Goal: Task Accomplishment & Management: Complete application form

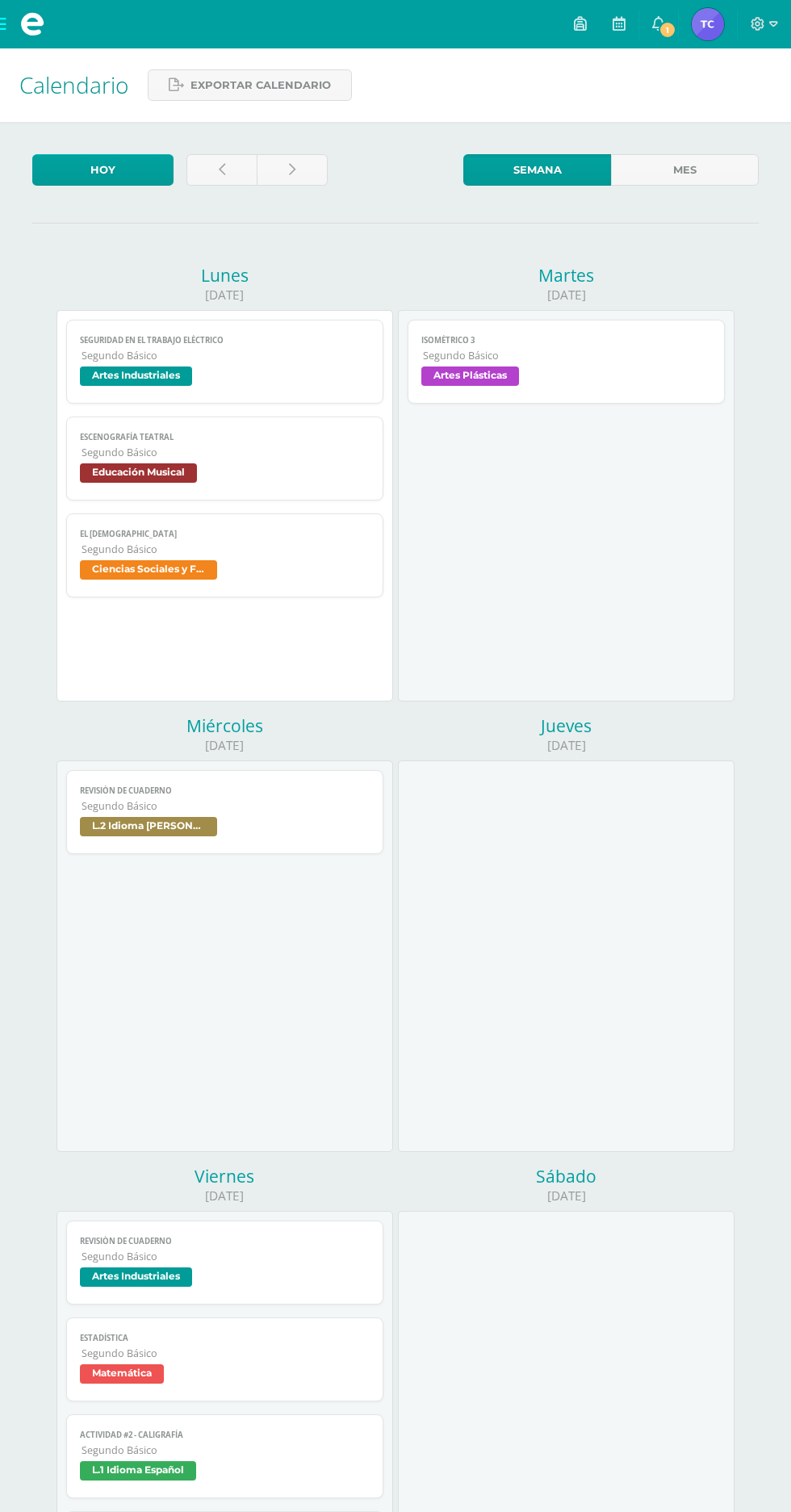
scroll to position [472, 0]
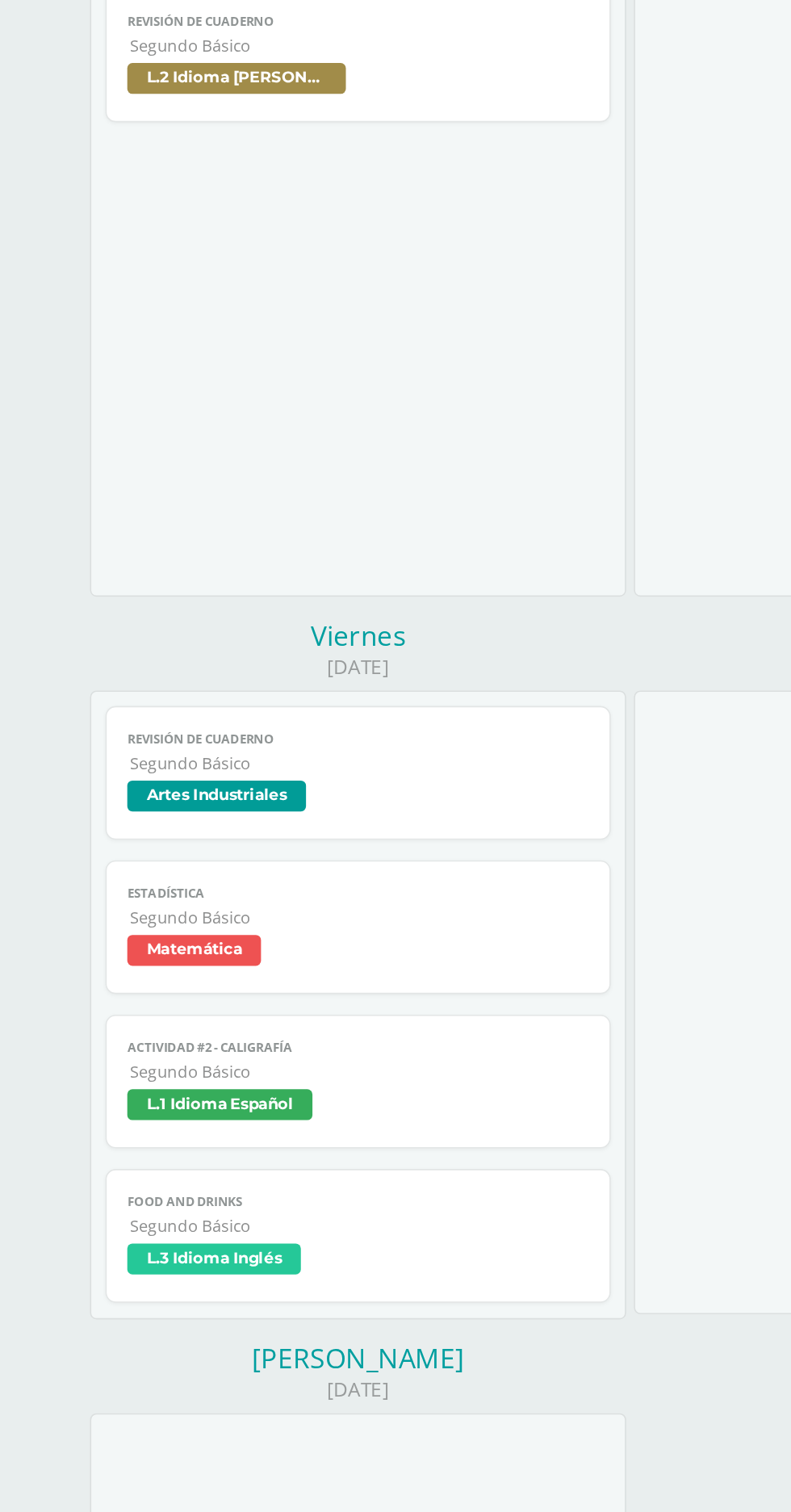
click at [326, 1060] on span "Food and Drinks" at bounding box center [225, 1061] width 289 height 10
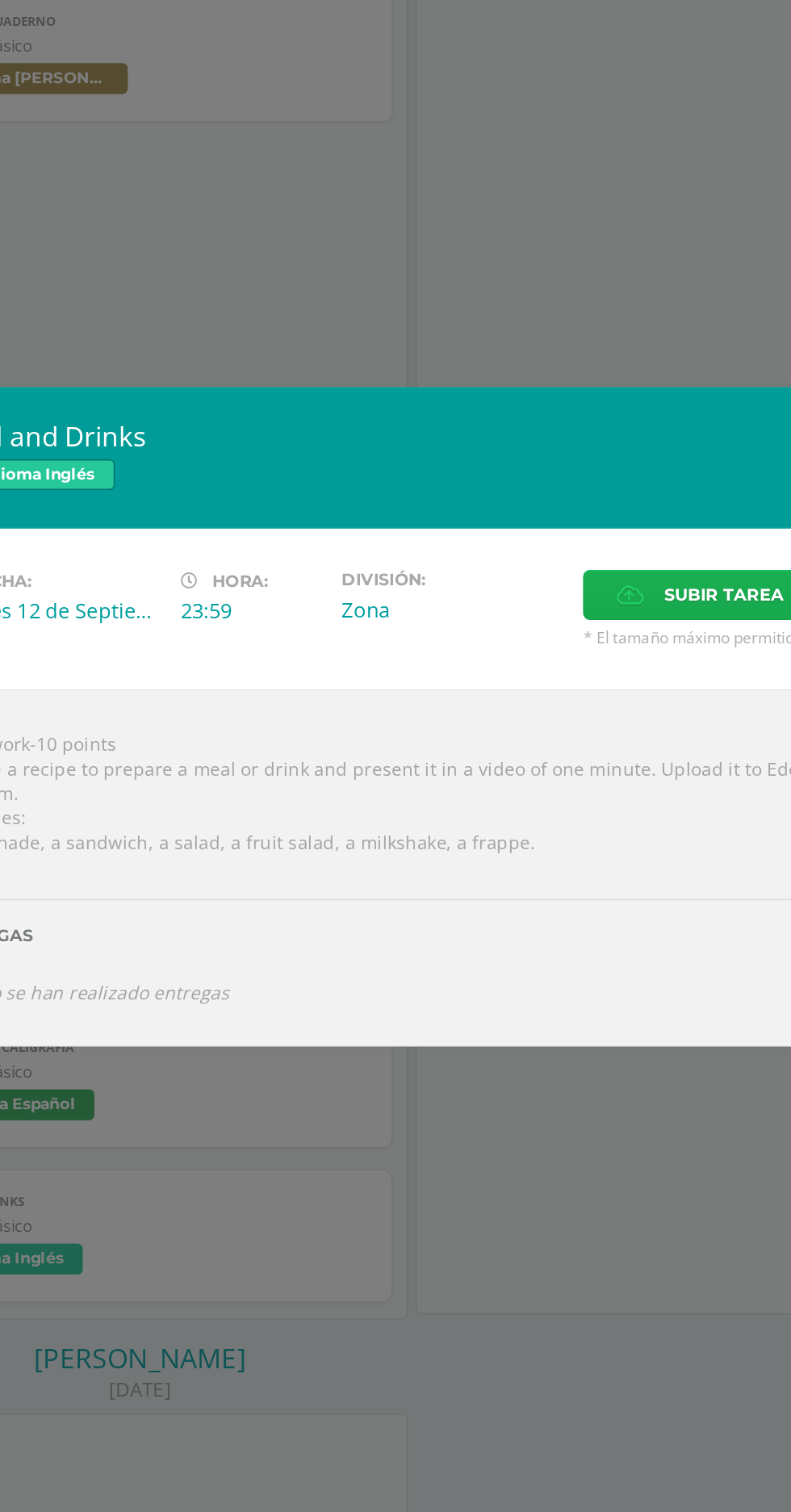
click at [546, 692] on label "Subir tarea" at bounding box center [576, 679] width 147 height 32
click at [0, 0] on input "Subir tarea" at bounding box center [0, 0] width 0 height 0
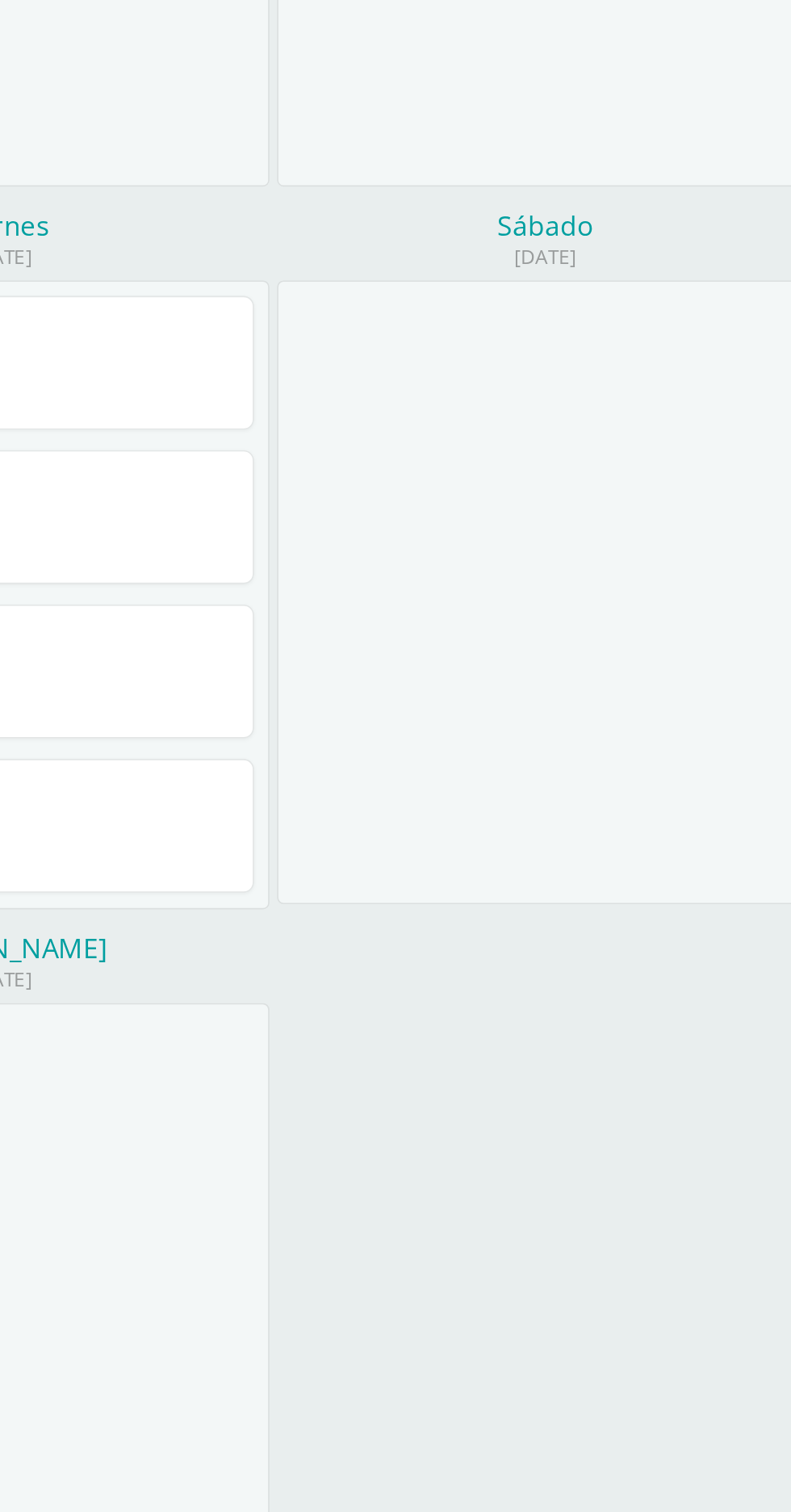
scroll to position [611, 0]
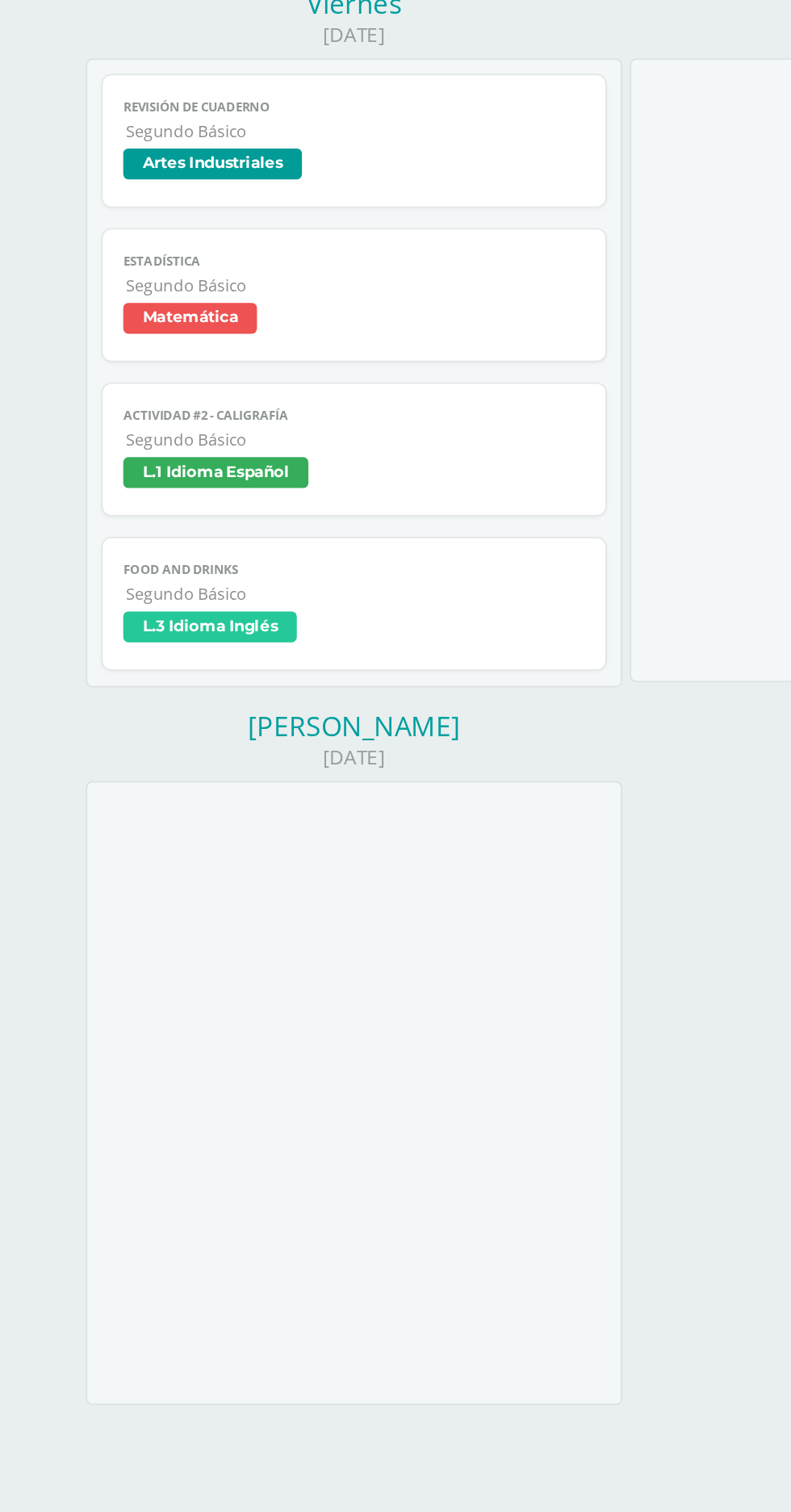
click at [294, 935] on span "Segundo Básico" at bounding box center [226, 936] width 287 height 14
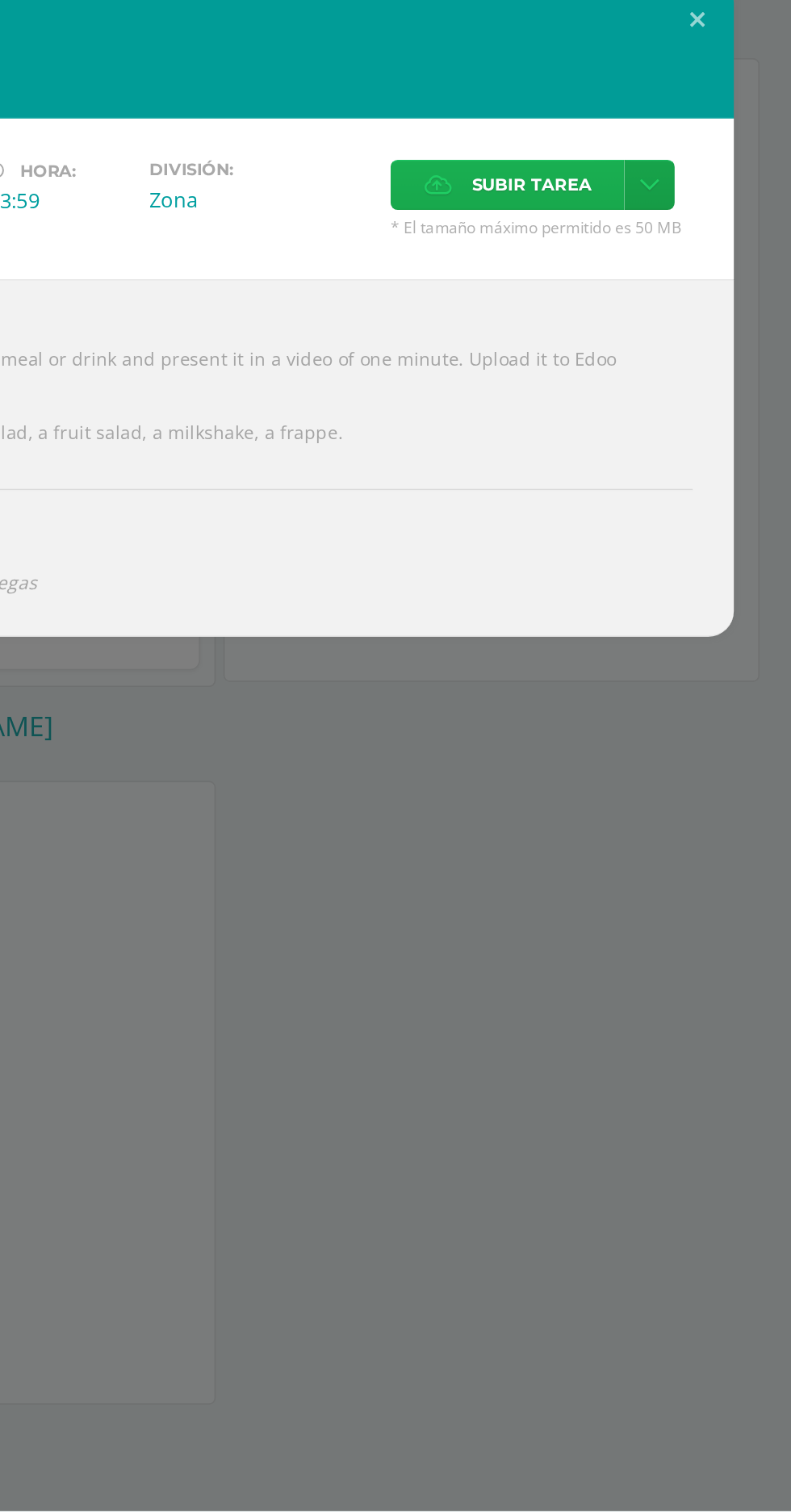
click at [596, 687] on span "Subir tarea" at bounding box center [590, 679] width 75 height 30
click at [0, 0] on input "Subir tarea" at bounding box center [0, 0] width 0 height 0
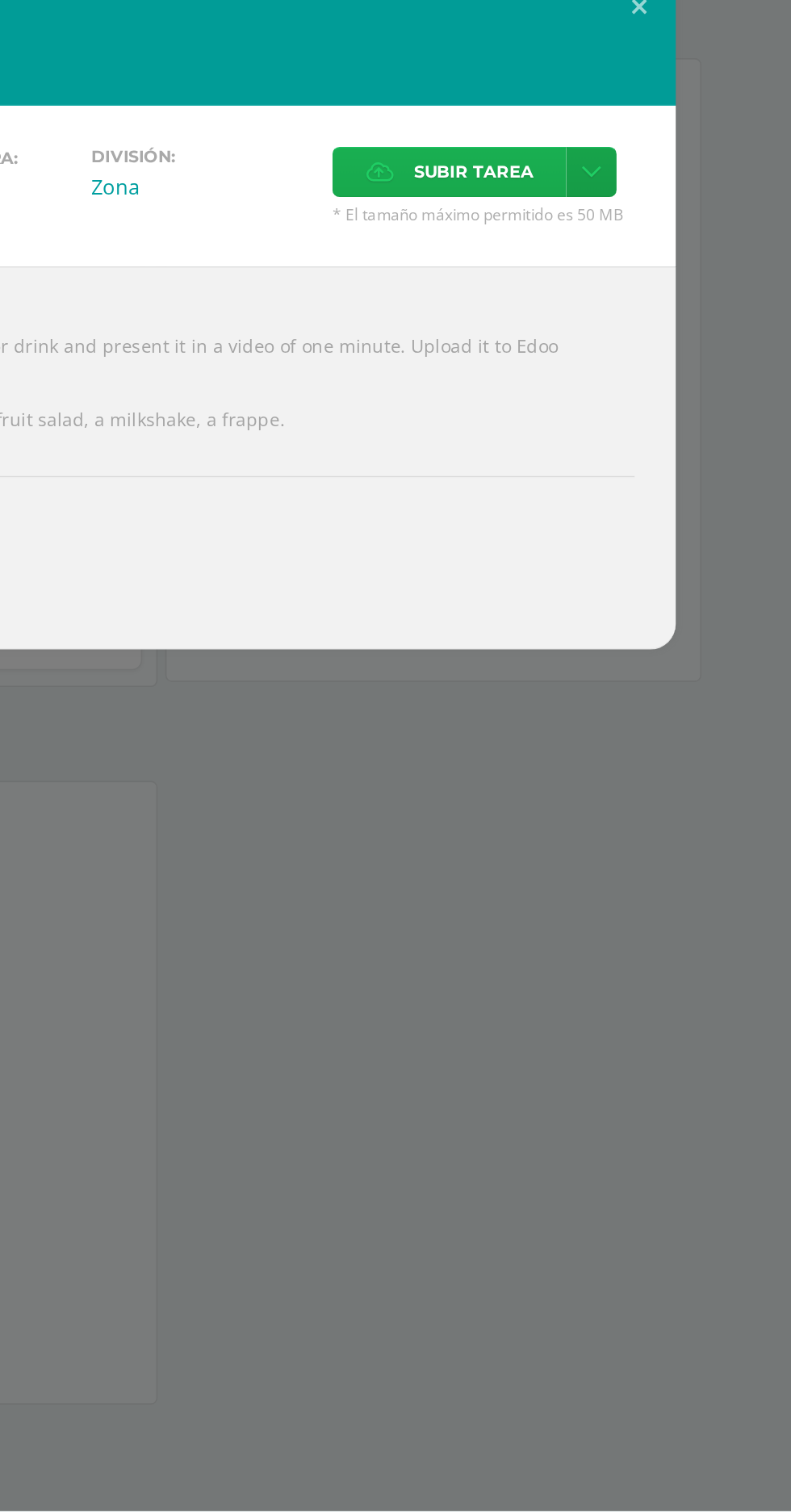
click at [599, 679] on span "Subir tarea" at bounding box center [590, 671] width 75 height 30
click at [0, 0] on input "Subir tarea" at bounding box center [0, 0] width 0 height 0
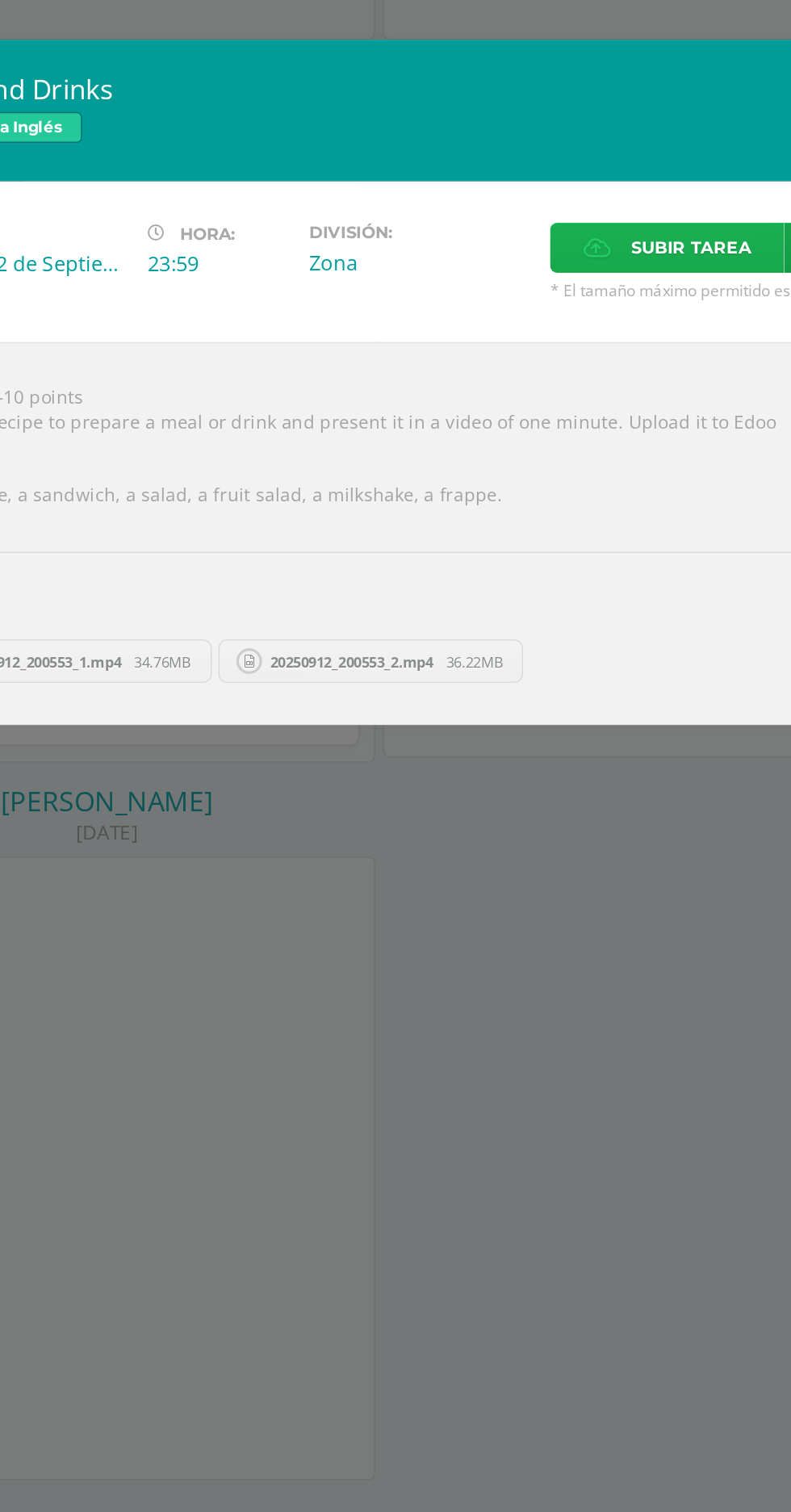
click at [583, 686] on span "Subir tarea" at bounding box center [590, 671] width 75 height 30
click at [0, 0] on input "Subir tarea" at bounding box center [0, 0] width 0 height 0
click at [591, 666] on span "Subir tarea" at bounding box center [590, 671] width 75 height 30
click at [0, 0] on input "Subir tarea" at bounding box center [0, 0] width 0 height 0
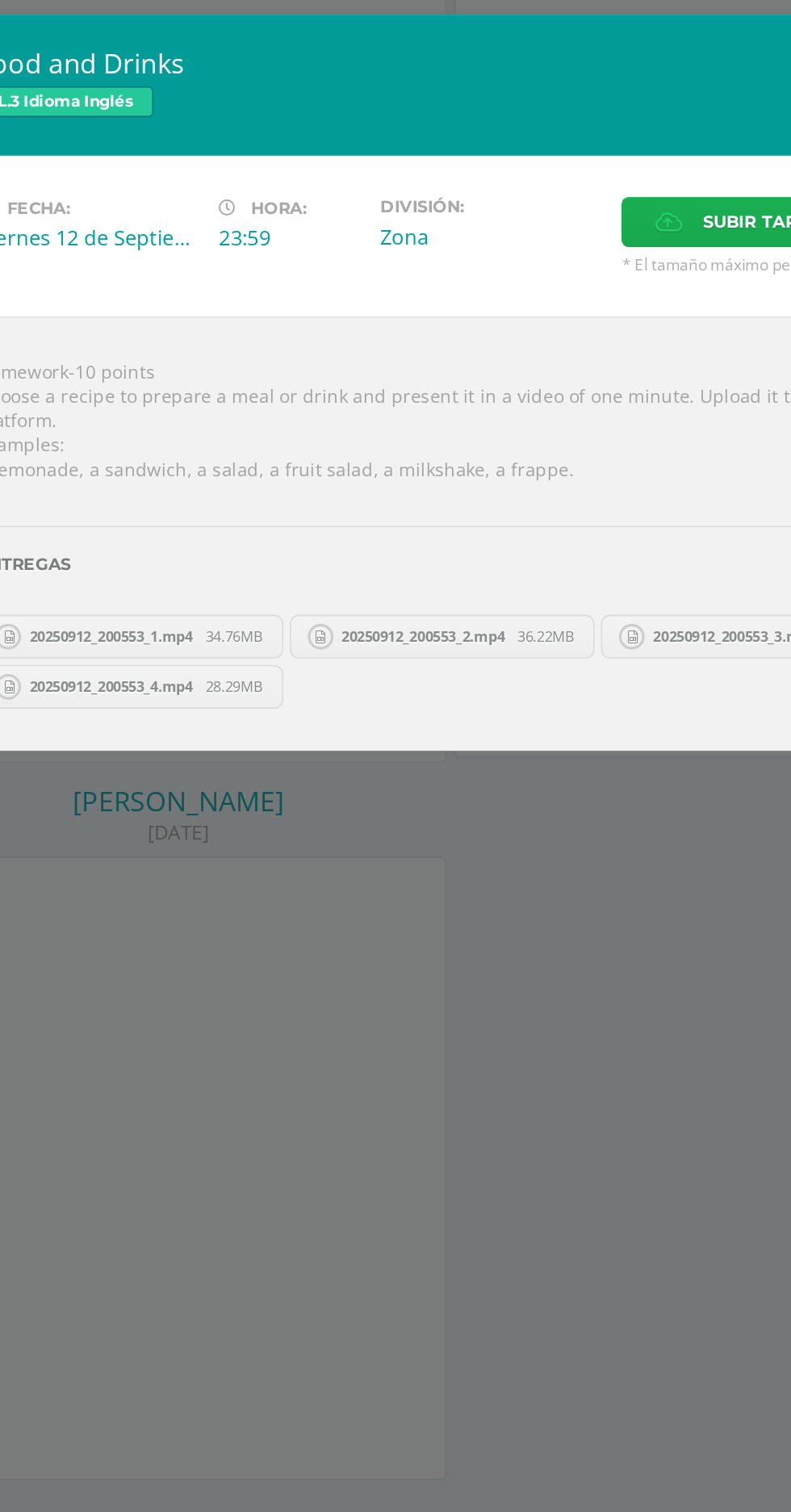
click at [547, 650] on label "Subir tarea" at bounding box center [576, 655] width 147 height 32
click at [0, 0] on input "Subir tarea" at bounding box center [0, 0] width 0 height 0
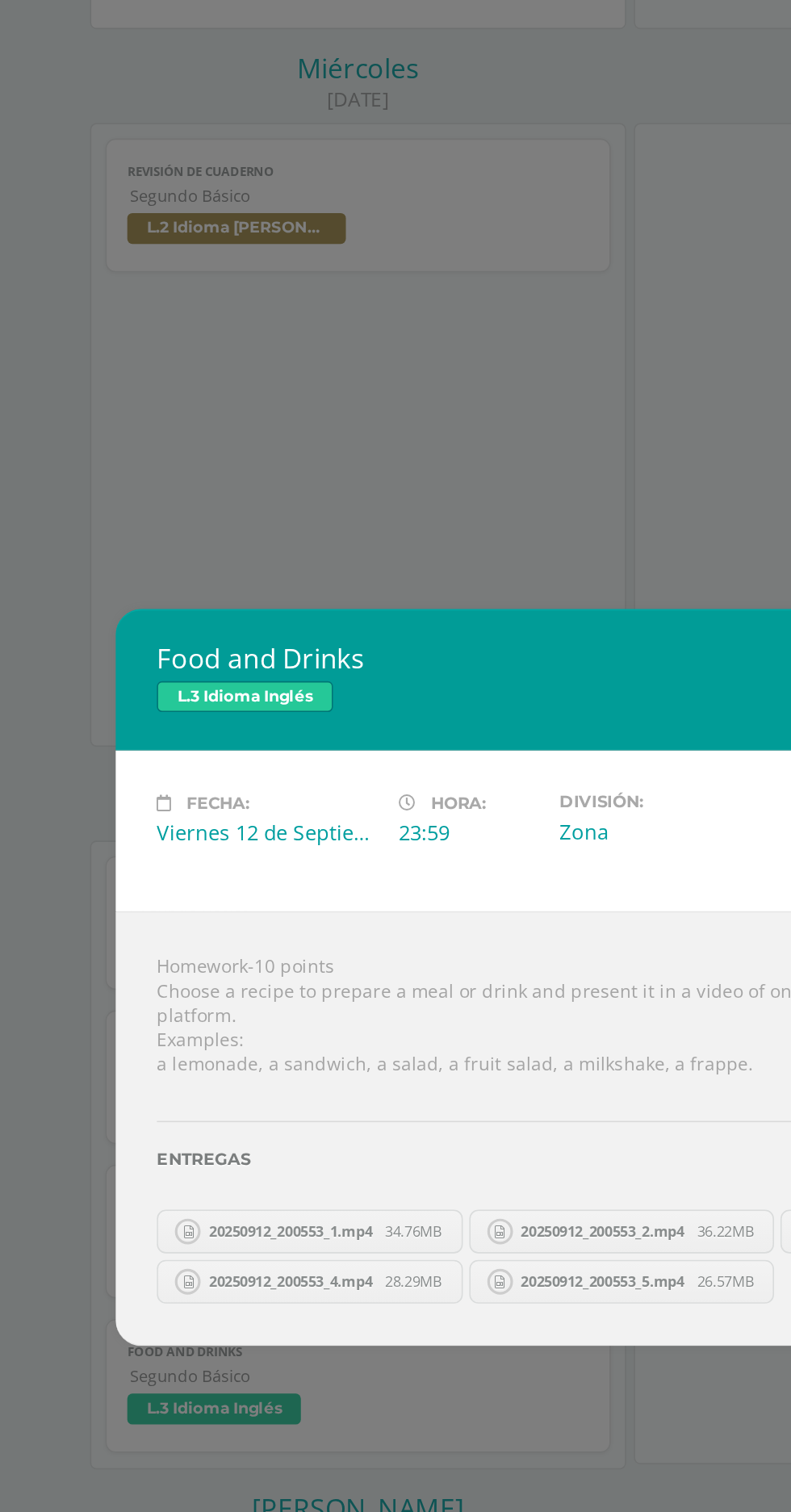
scroll to position [541, 0]
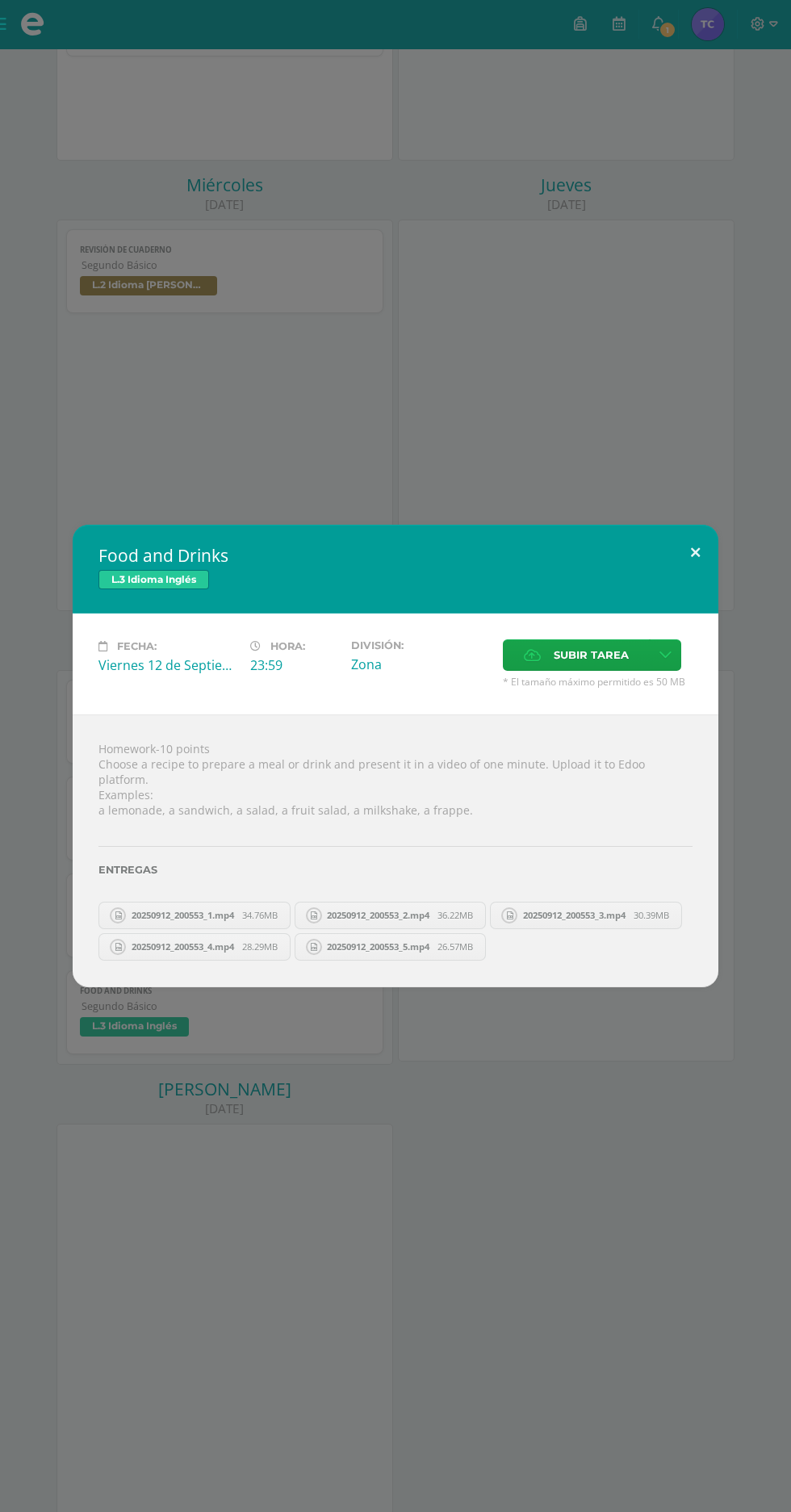
click at [692, 542] on button at bounding box center [695, 553] width 46 height 55
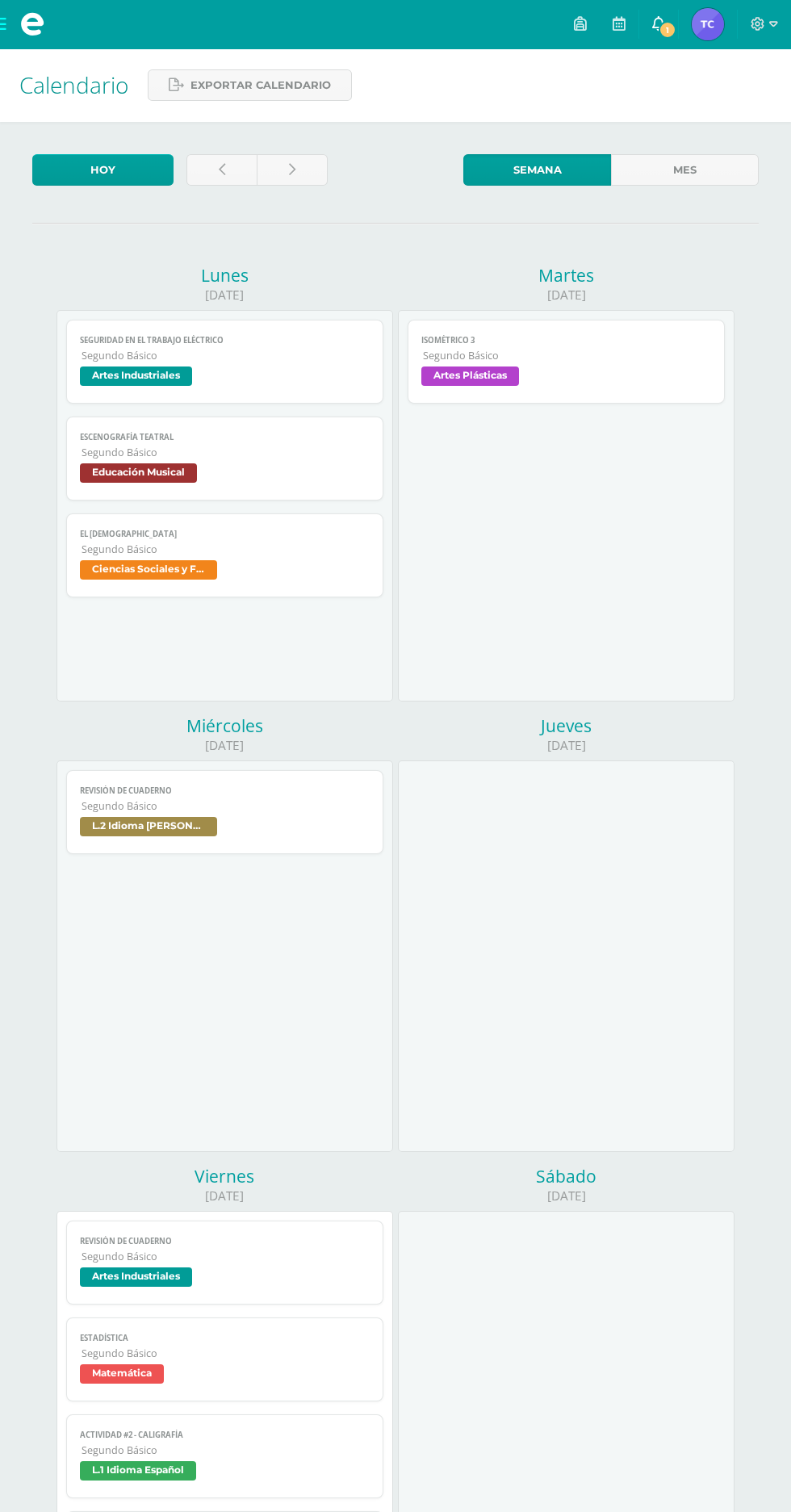
click at [659, 22] on icon at bounding box center [658, 23] width 13 height 15
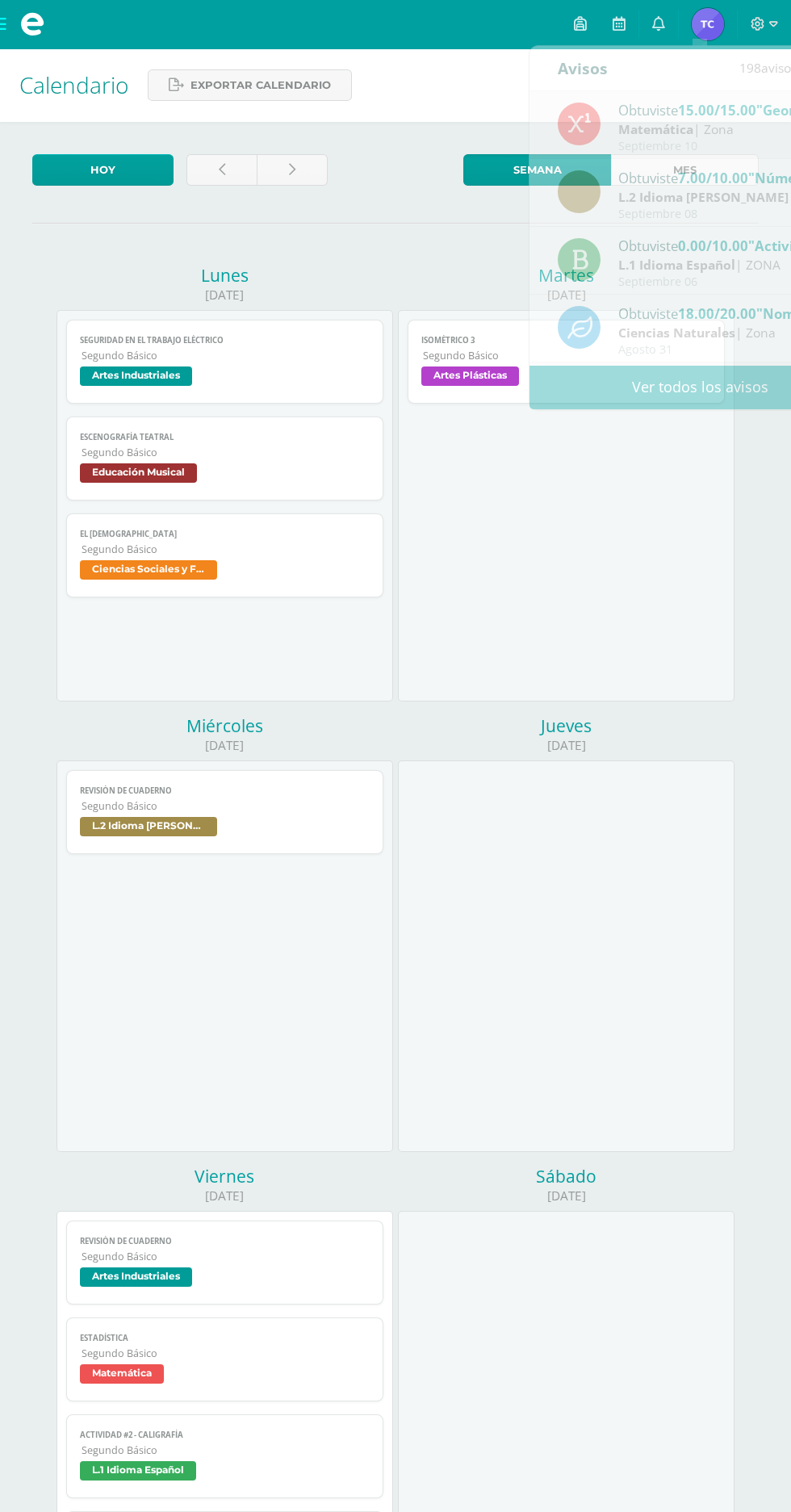
click at [633, 513] on div "Isométrico 3 Artes Plásticas Cargando contenido Isométrico 3 Segundo Básico Art…" at bounding box center [565, 505] width 337 height 392
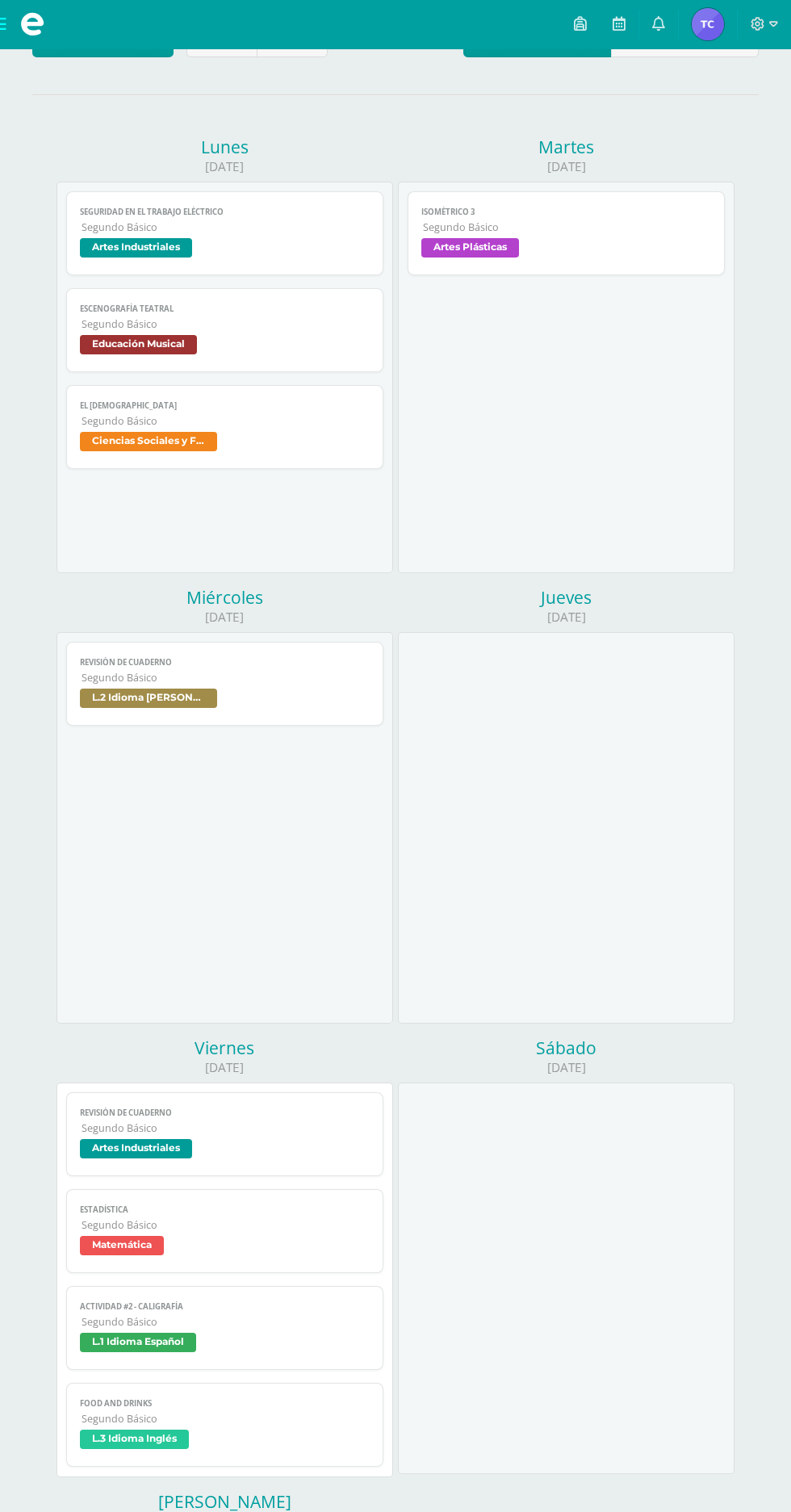
scroll to position [178, 0]
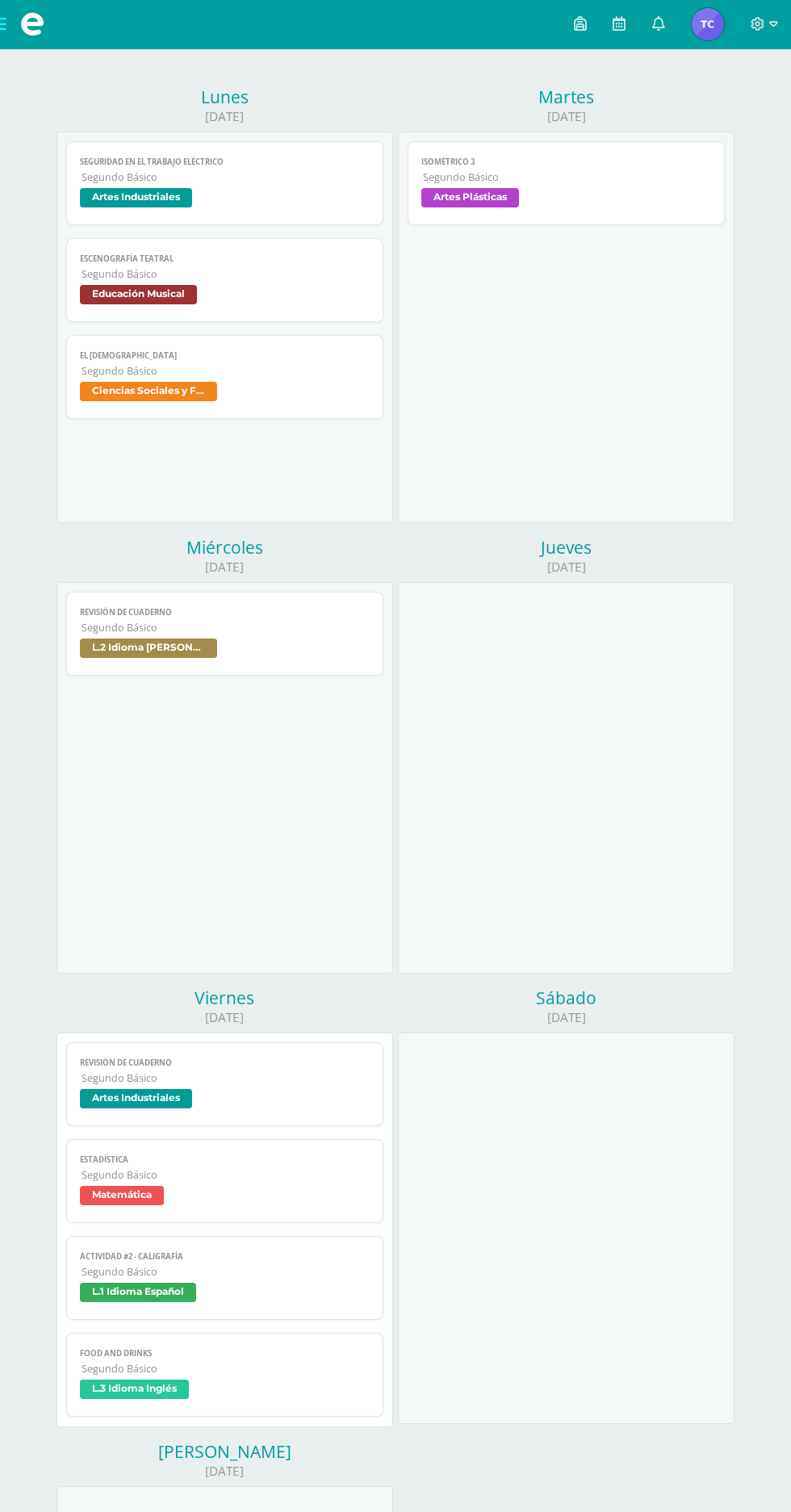
click at [121, 1376] on link "Food and Drinks Segundo Básico L.3 Idioma Inglés" at bounding box center [225, 1375] width 317 height 84
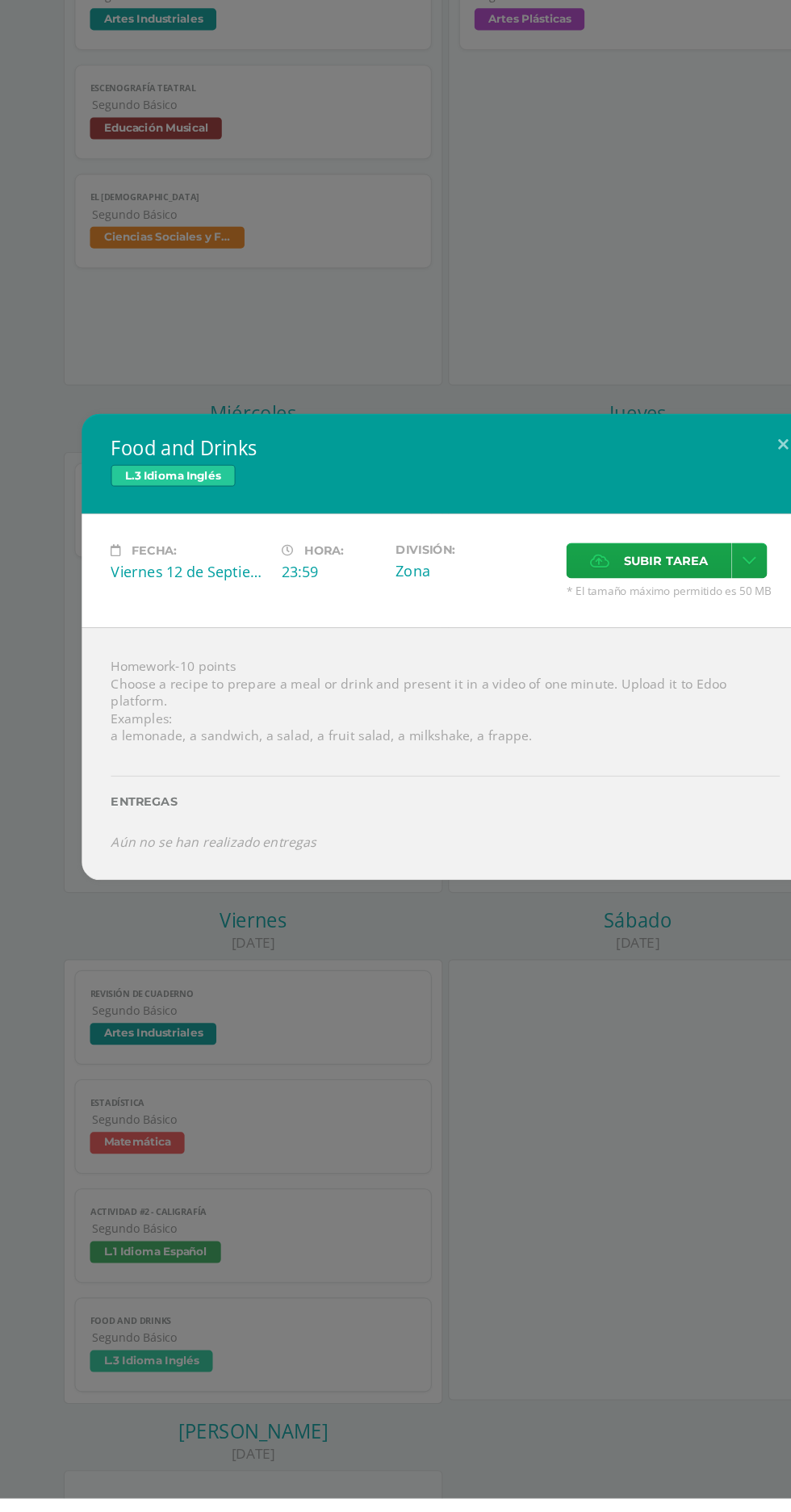
scroll to position [177, 0]
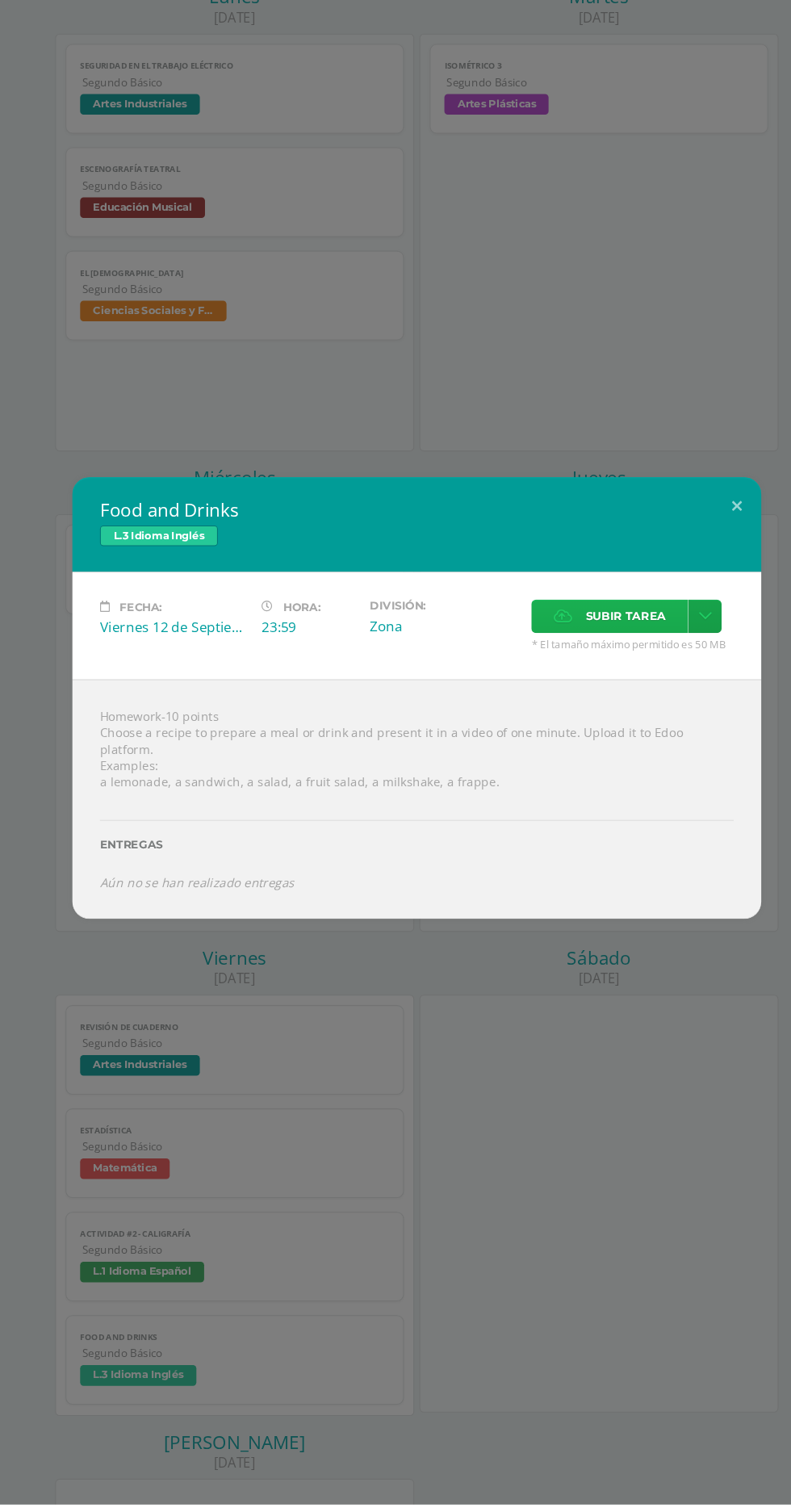
click at [572, 694] on span "Subir tarea" at bounding box center [590, 679] width 75 height 30
click at [0, 0] on input "Subir tarea" at bounding box center [0, 0] width 0 height 0
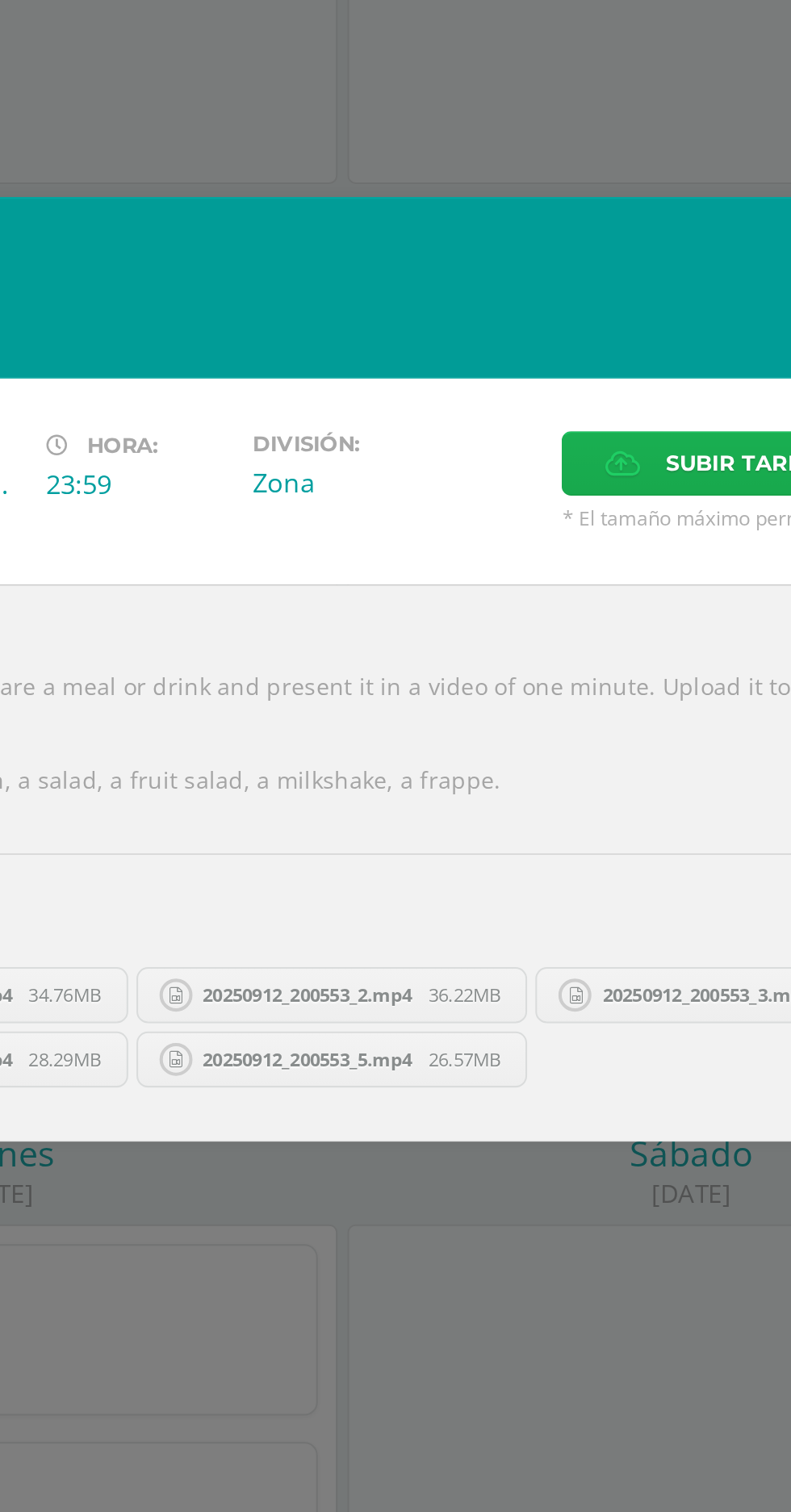
scroll to position [183, 0]
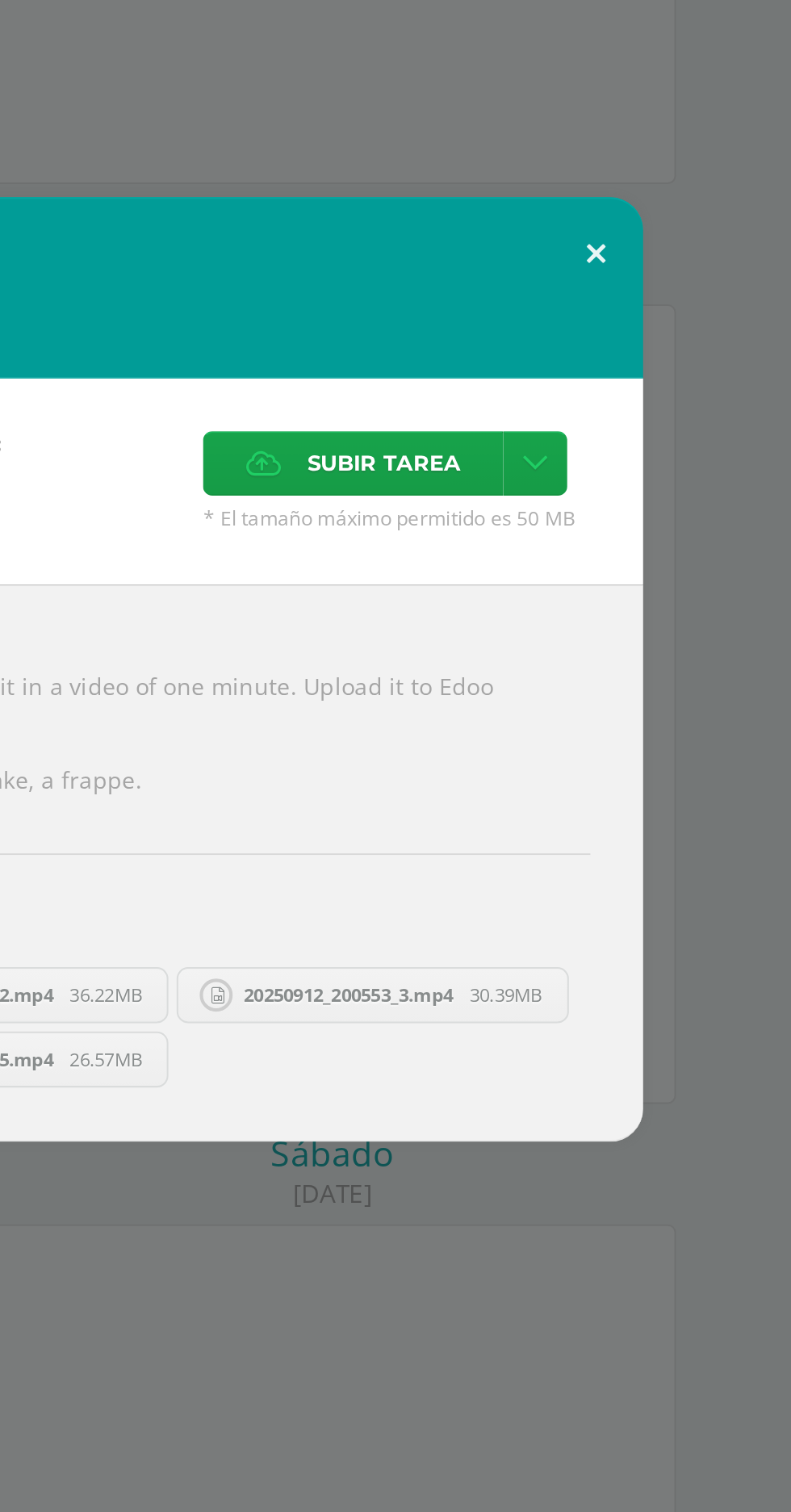
click at [716, 542] on button at bounding box center [695, 553] width 46 height 55
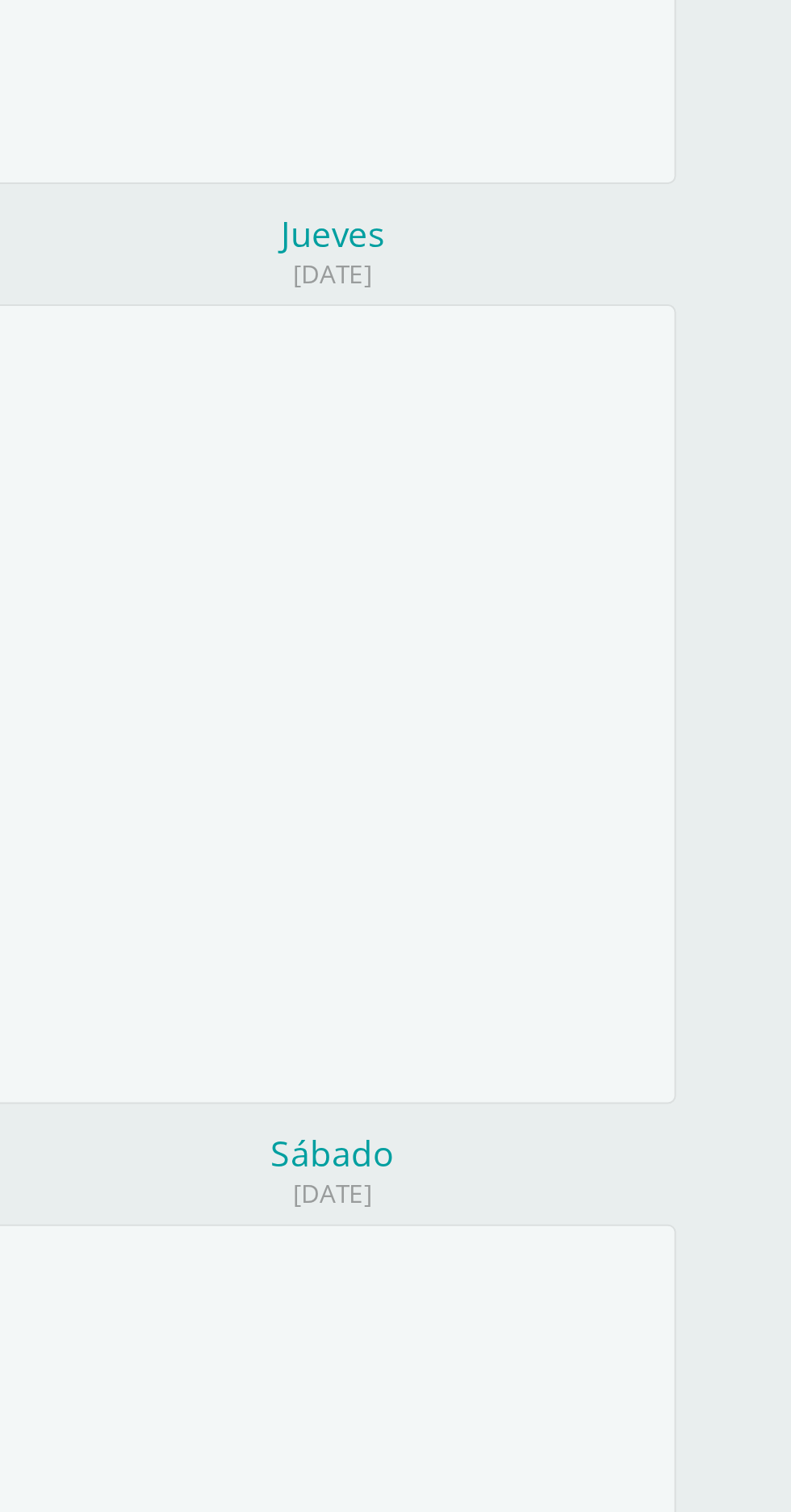
click at [699, 542] on div "Food and Drinks L.3 Idioma Inglés Fecha: Viernes 12 de Septiembre Hora: 23:59 D…" at bounding box center [396, 756] width 778 height 462
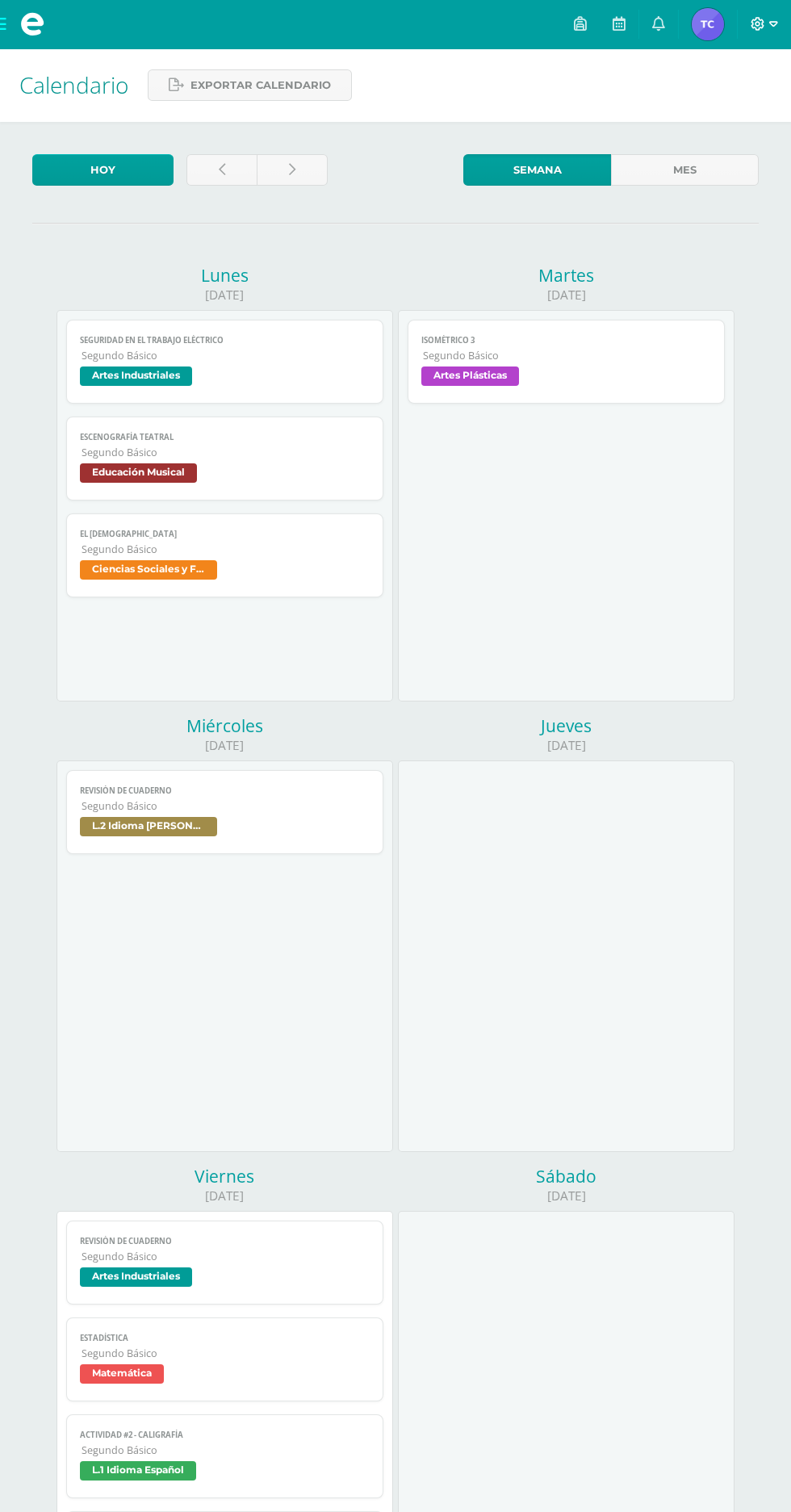
click at [757, 23] on icon at bounding box center [757, 24] width 15 height 15
click at [719, 111] on span "Cerrar sesión" at bounding box center [722, 109] width 72 height 15
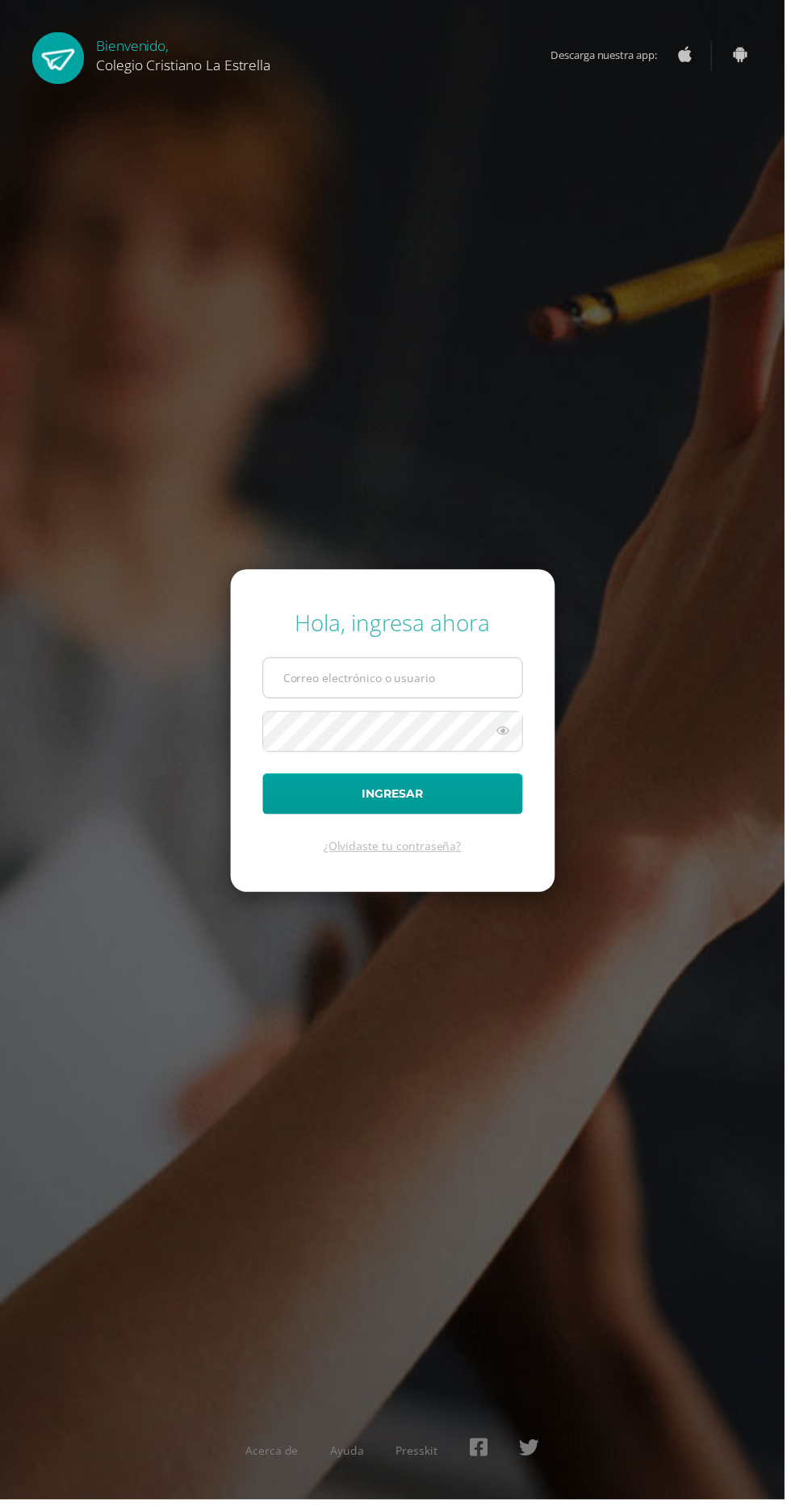
click at [421, 703] on input "text" at bounding box center [396, 684] width 261 height 40
type input "[EMAIL_ADDRESS][DOMAIN_NAME]"
click at [265, 780] on button "Ingresar" at bounding box center [396, 801] width 263 height 41
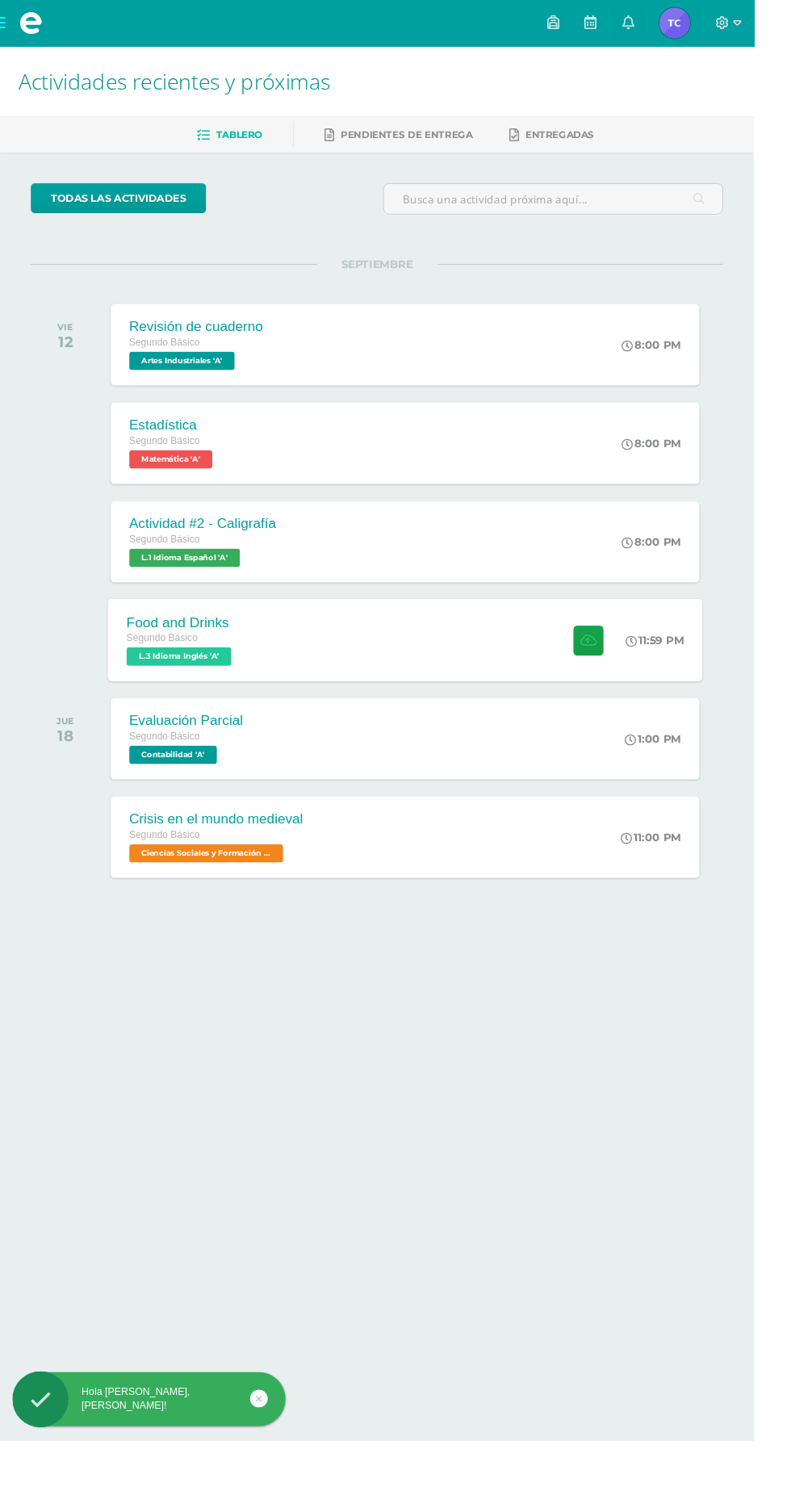
click at [579, 660] on div at bounding box center [614, 672] width 79 height 86
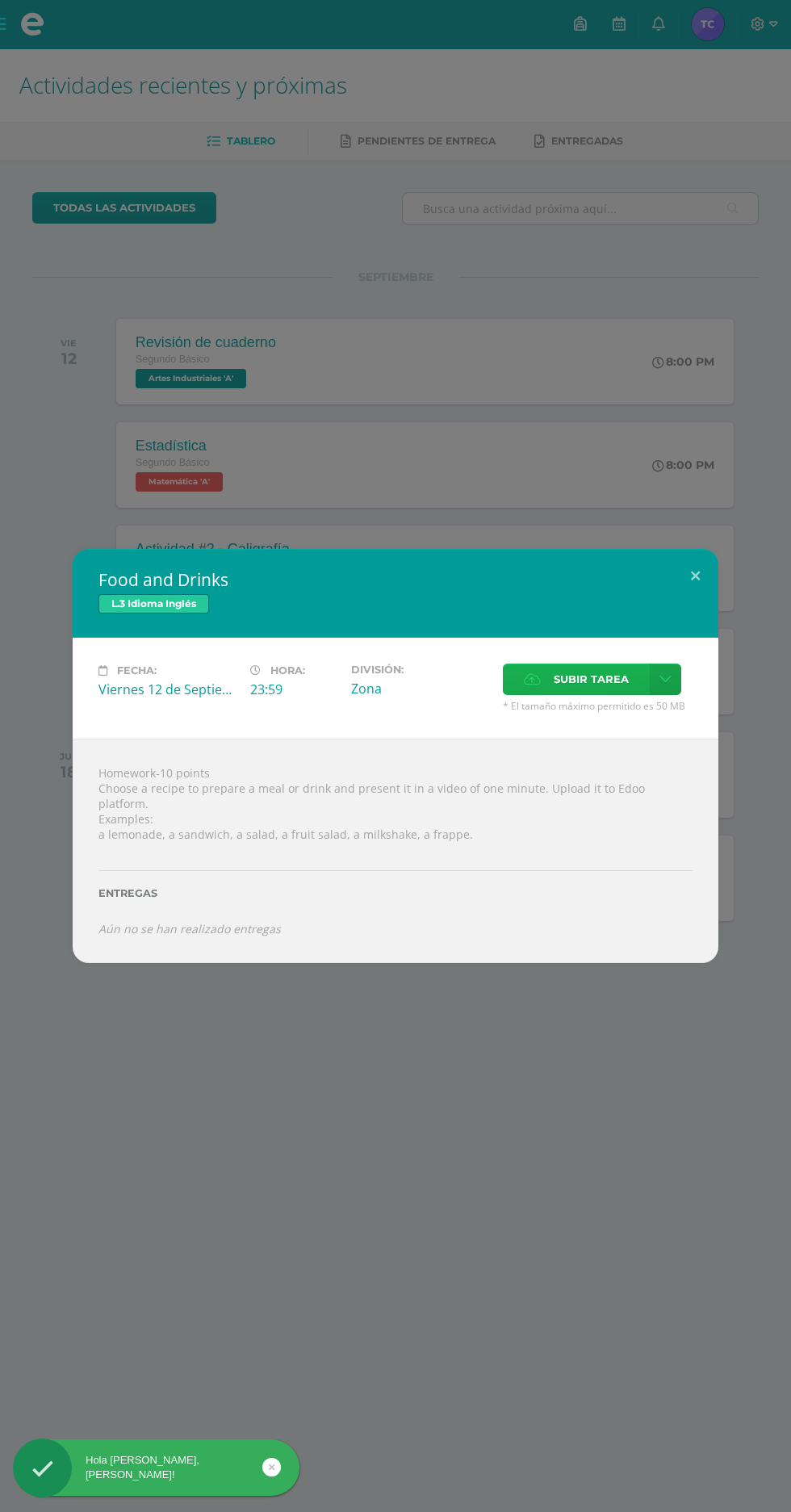
click at [590, 686] on span "Subir tarea" at bounding box center [590, 679] width 75 height 30
click at [0, 0] on input "Subir tarea" at bounding box center [0, 0] width 0 height 0
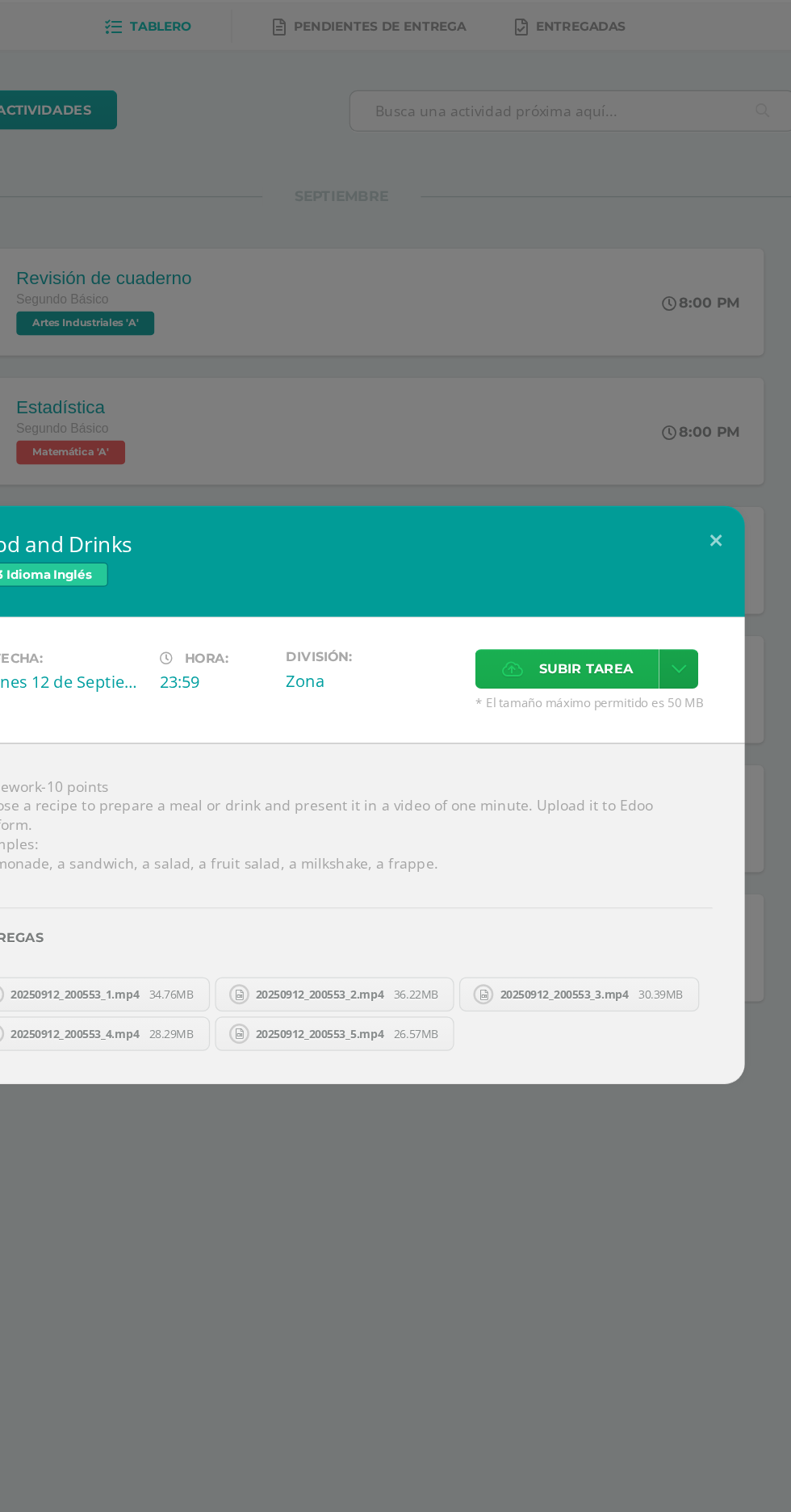
click at [587, 650] on span "Subir tarea" at bounding box center [590, 655] width 75 height 30
click at [0, 0] on input "Subir tarea" at bounding box center [0, 0] width 0 height 0
click at [698, 532] on button at bounding box center [695, 553] width 46 height 55
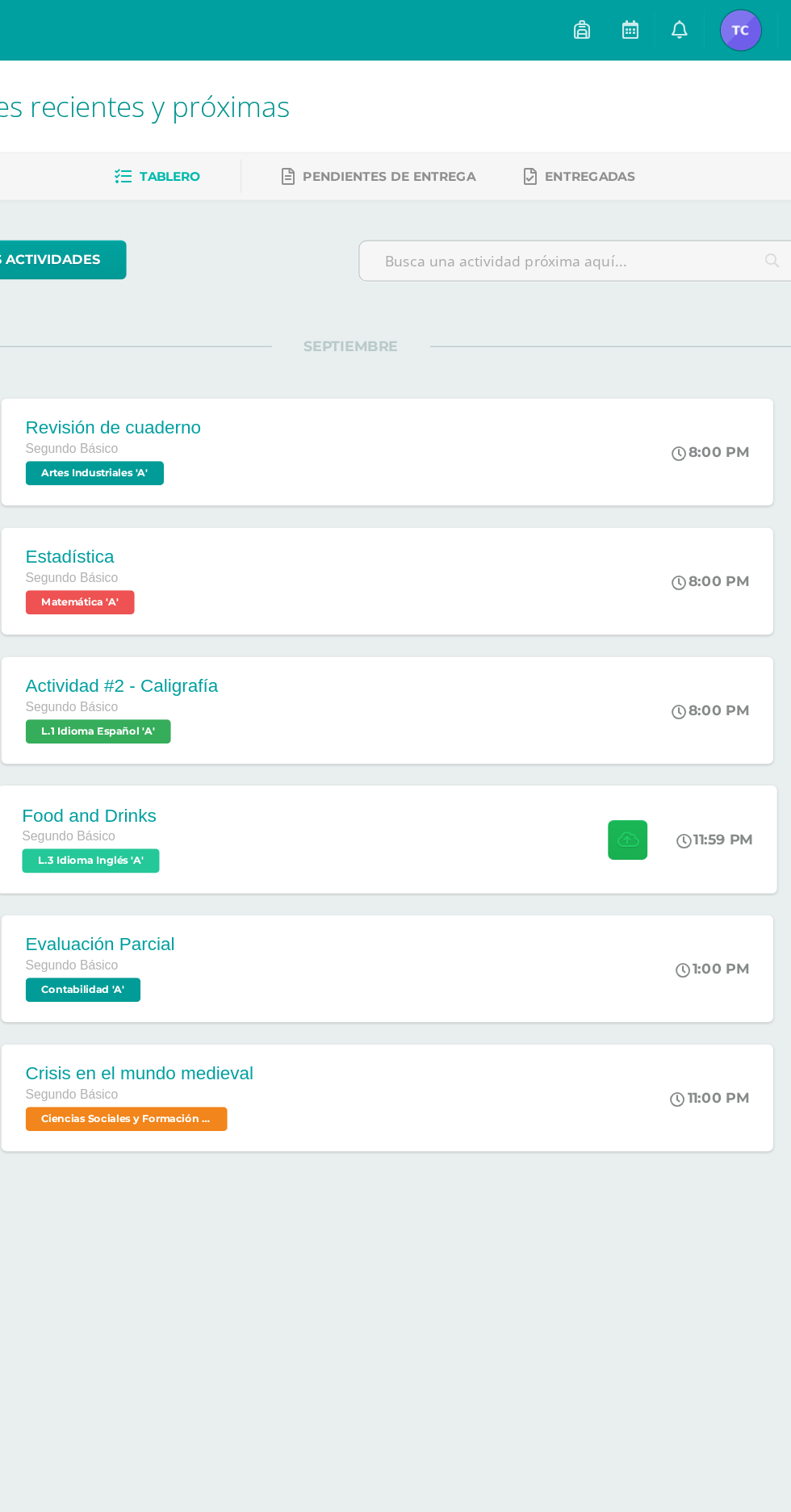
click at [609, 673] on icon at bounding box center [617, 672] width 17 height 14
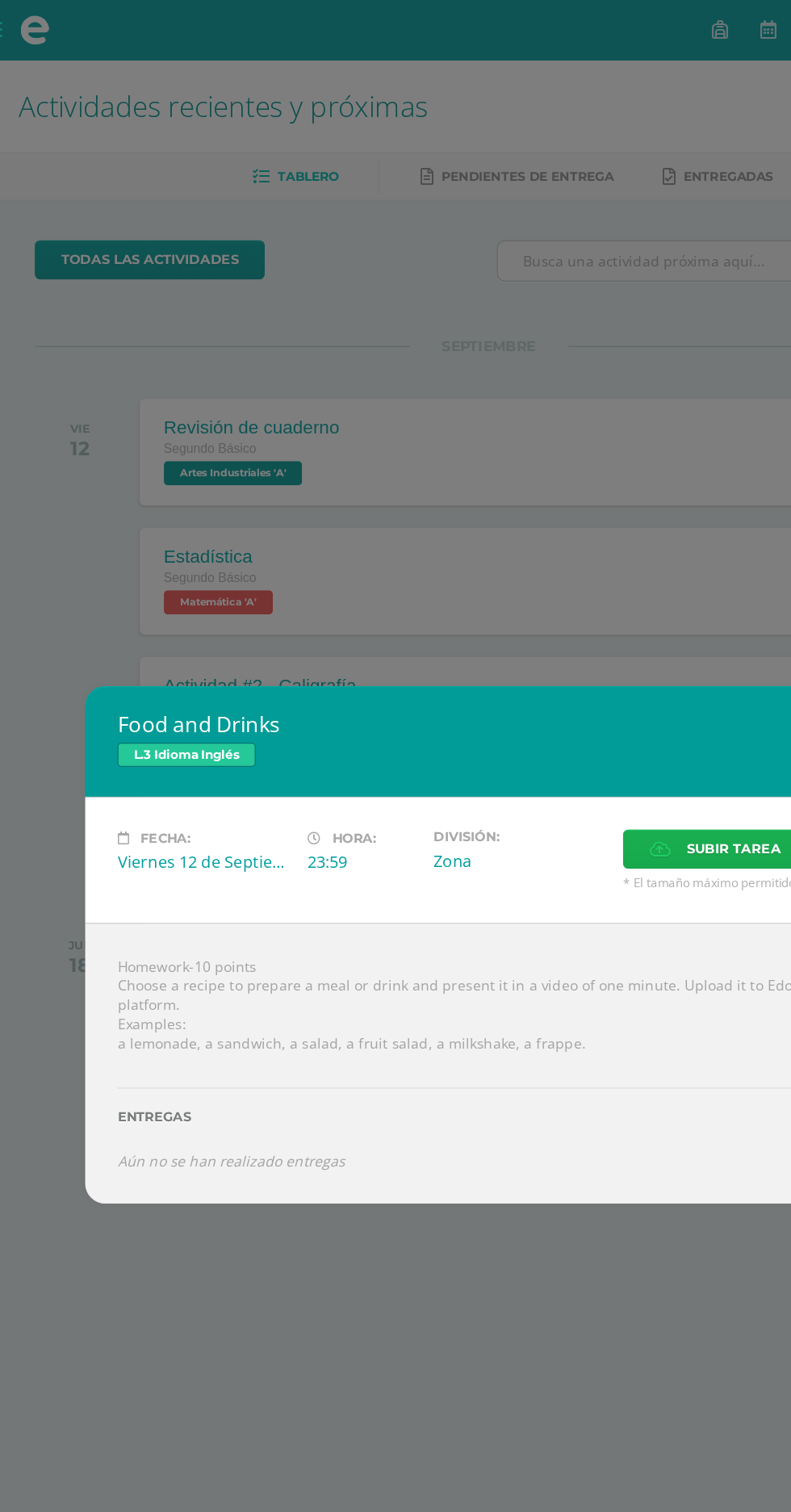
click at [564, 678] on span "Subir tarea" at bounding box center [590, 679] width 75 height 30
click at [0, 0] on input "Subir tarea" at bounding box center [0, 0] width 0 height 0
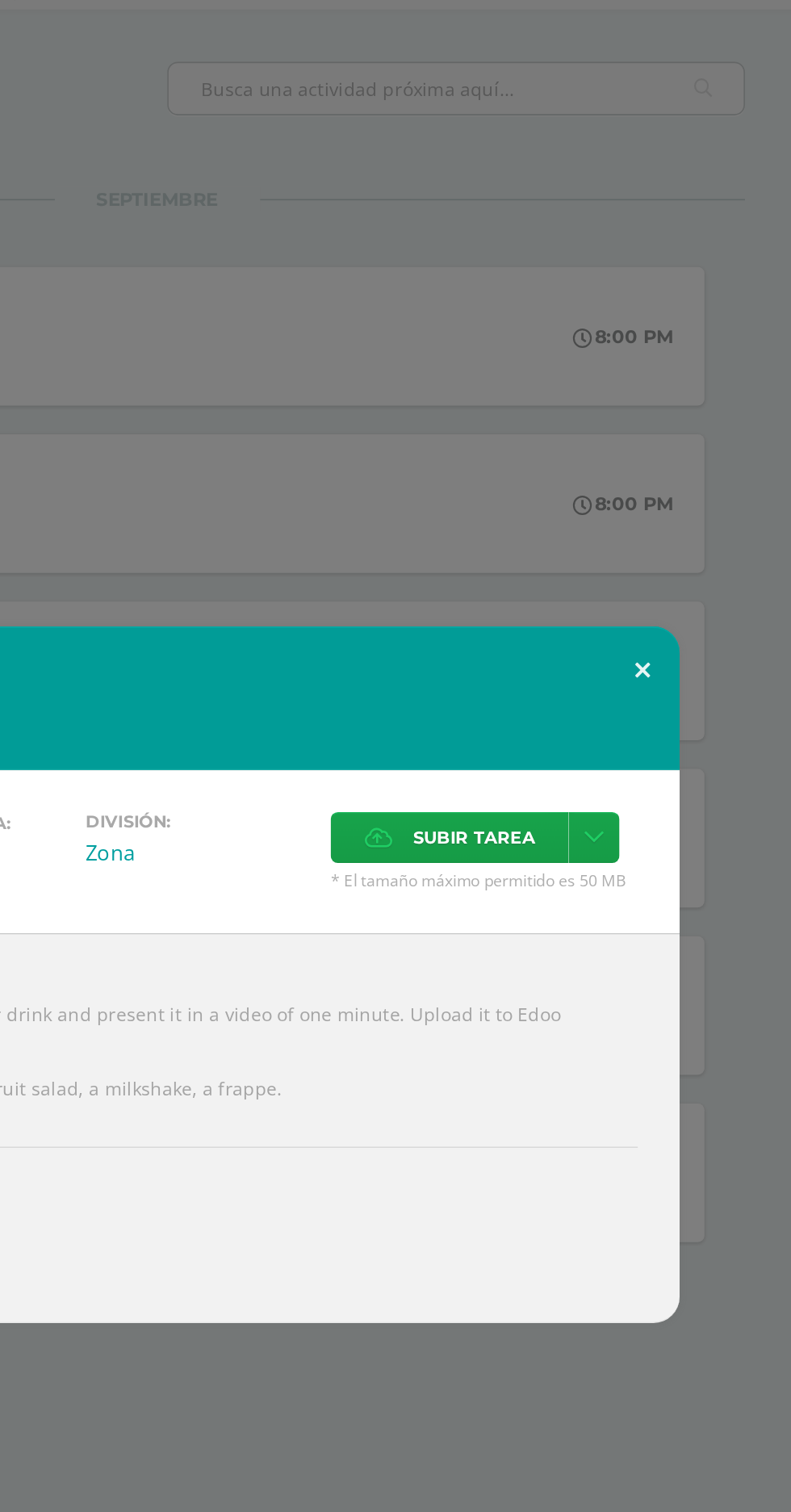
click at [700, 579] on button at bounding box center [695, 568] width 46 height 55
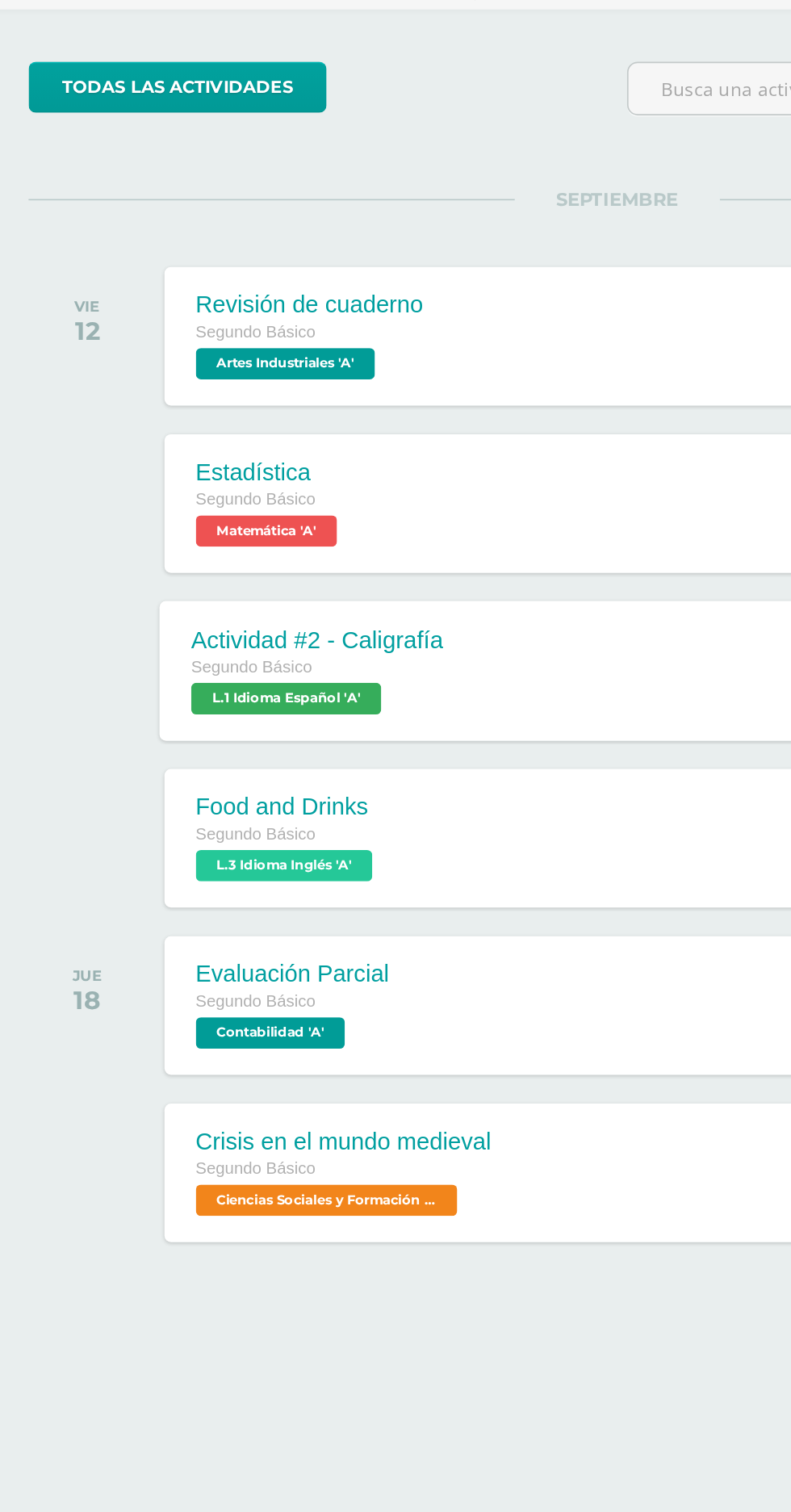
click at [296, 564] on div "Actividad #2 - Caligrafía Segundo Básico L.1 Idioma Español 'A'" at bounding box center [210, 568] width 195 height 86
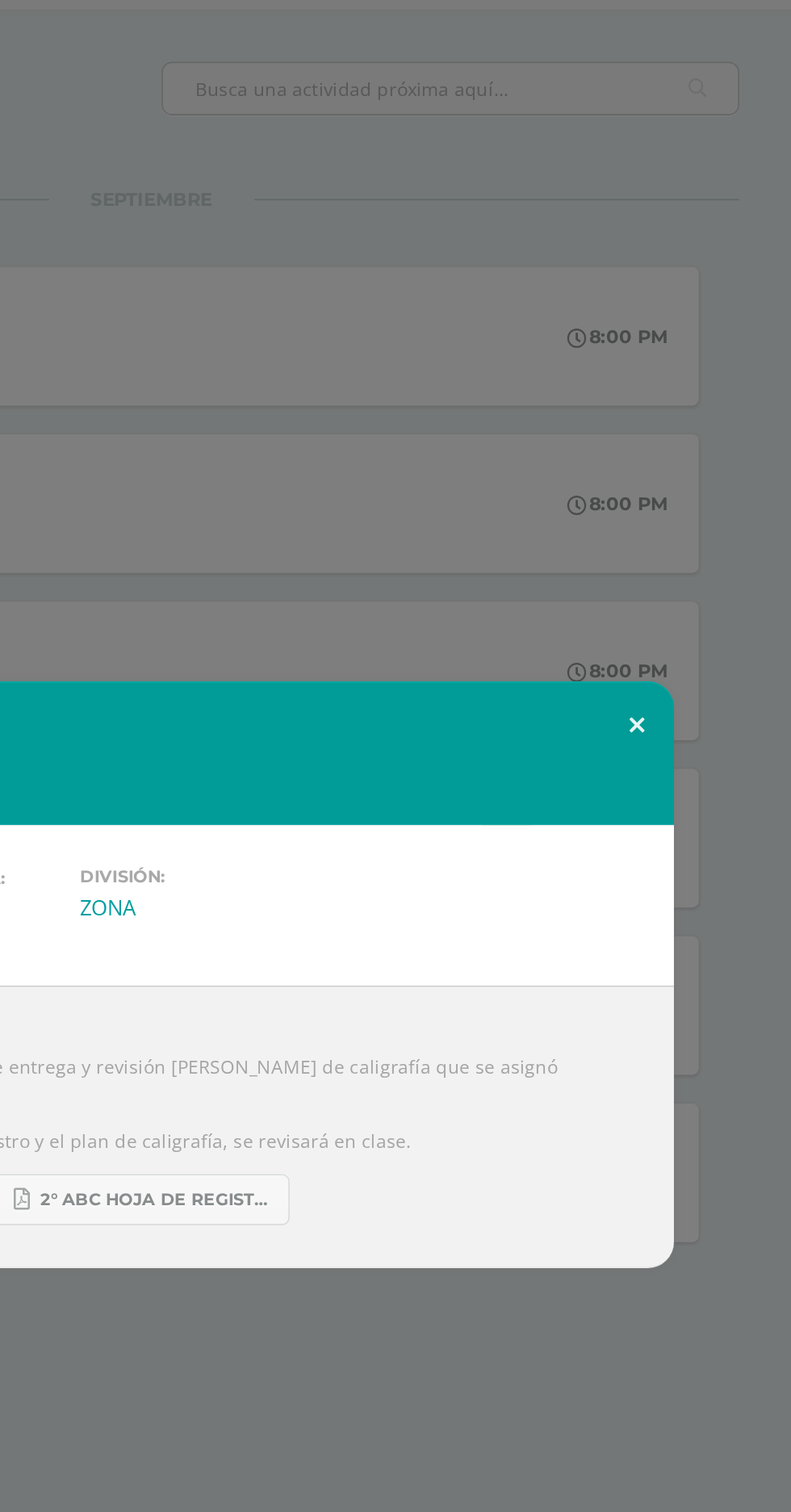
click at [689, 610] on button at bounding box center [695, 603] width 46 height 55
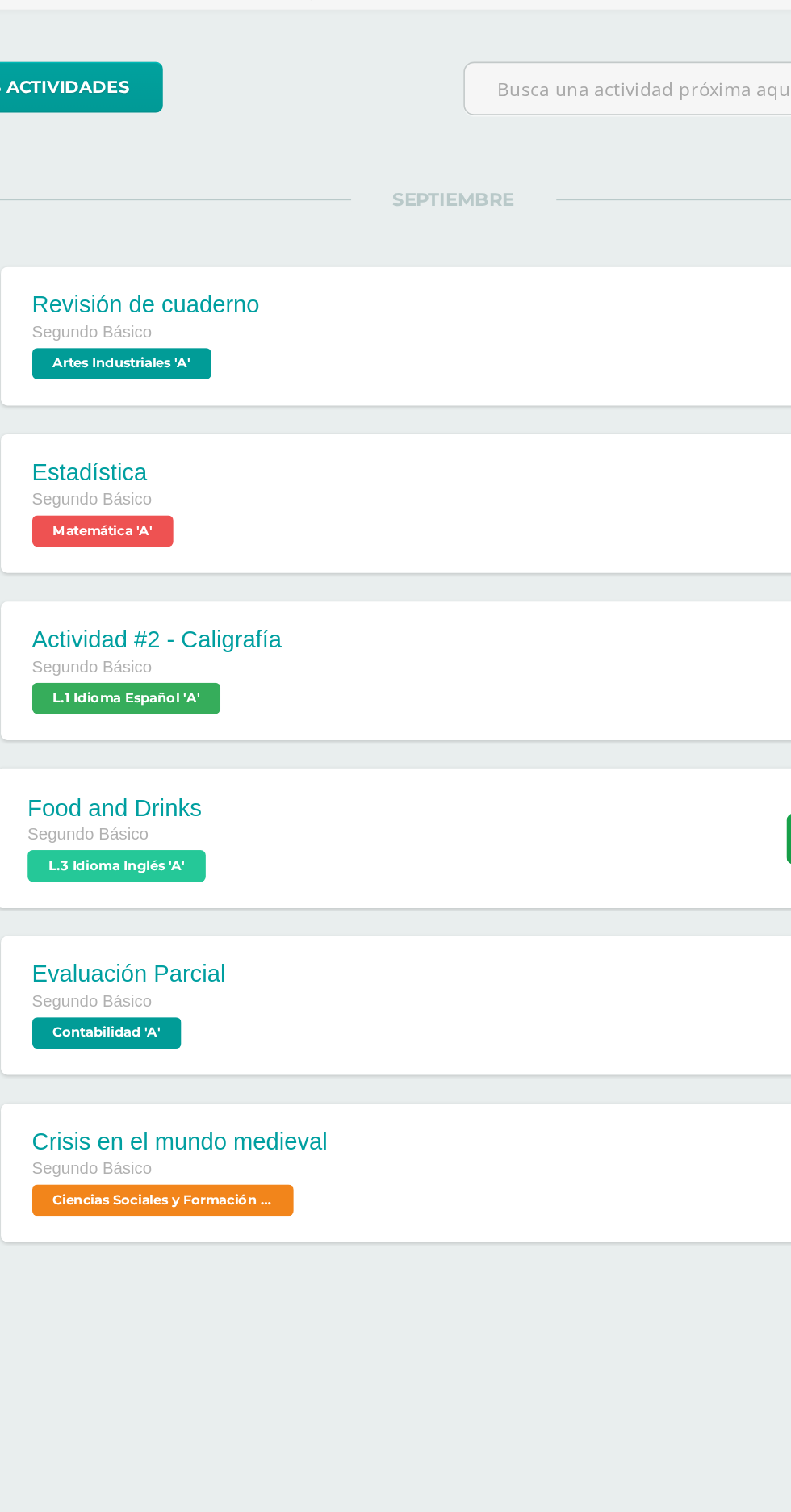
click at [408, 641] on div "Food and Drinks Segundo Básico L.3 Idioma Inglés 'A' 11:59 PM Food and Drinks L…" at bounding box center [424, 672] width 624 height 86
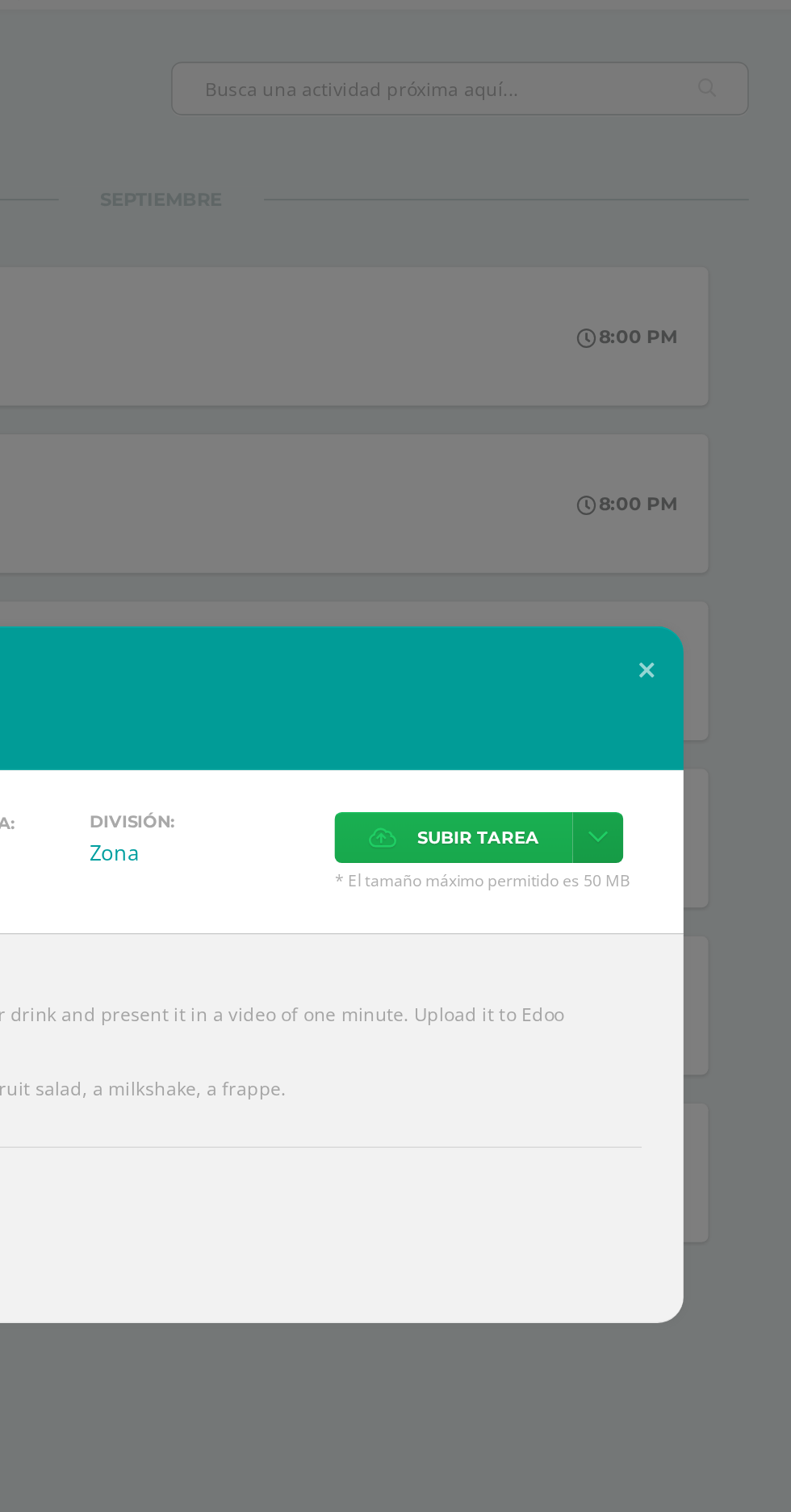
click at [603, 685] on span "Subir tarea" at bounding box center [590, 671] width 75 height 30
click at [0, 0] on input "Subir tarea" at bounding box center [0, 0] width 0 height 0
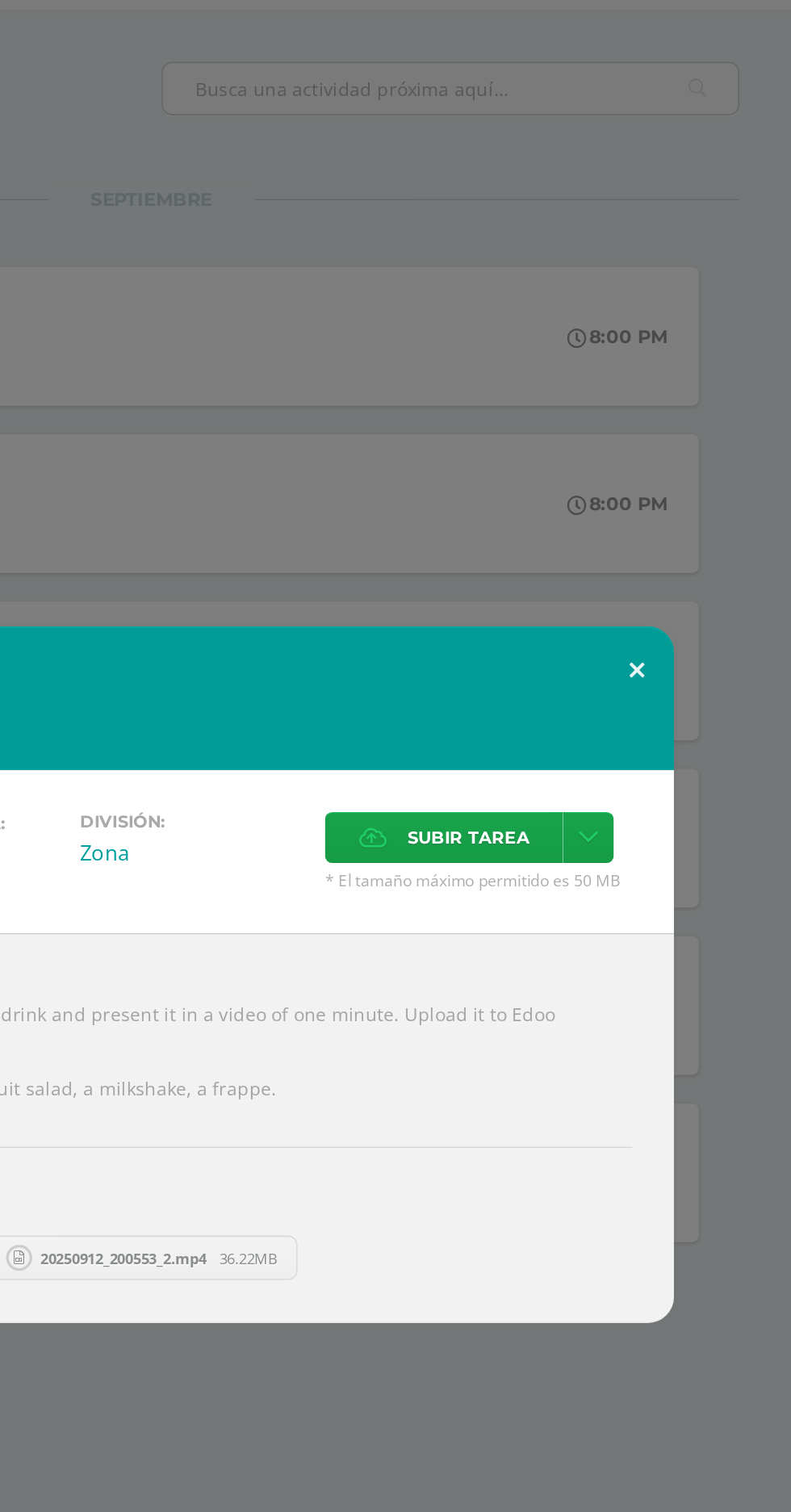
click at [701, 569] on button at bounding box center [695, 568] width 46 height 55
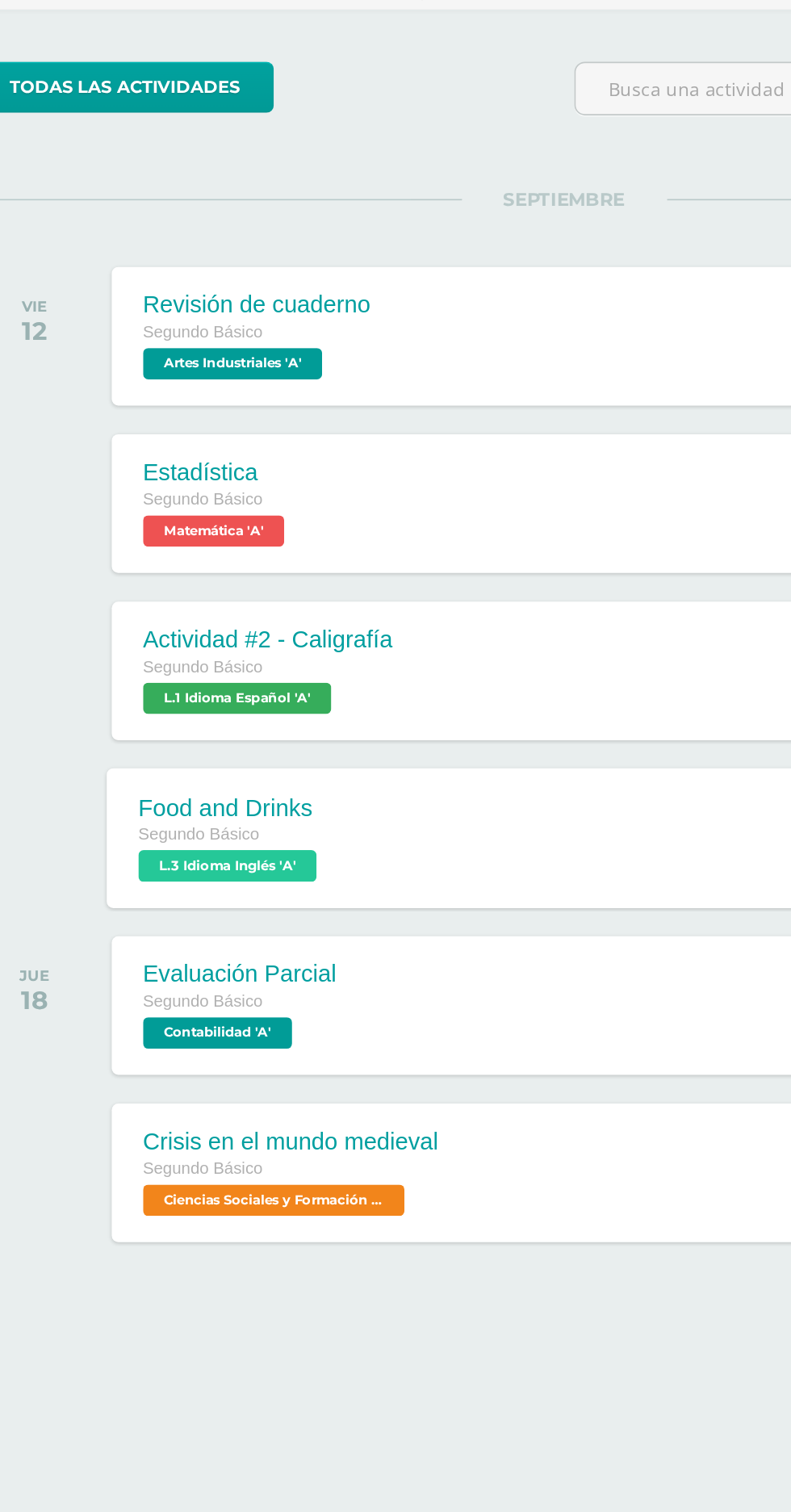
click at [321, 666] on div "Food and Drinks Segundo Básico L.3 Idioma Inglés 'A' 11:59 PM Food and Drinks L…" at bounding box center [424, 672] width 624 height 86
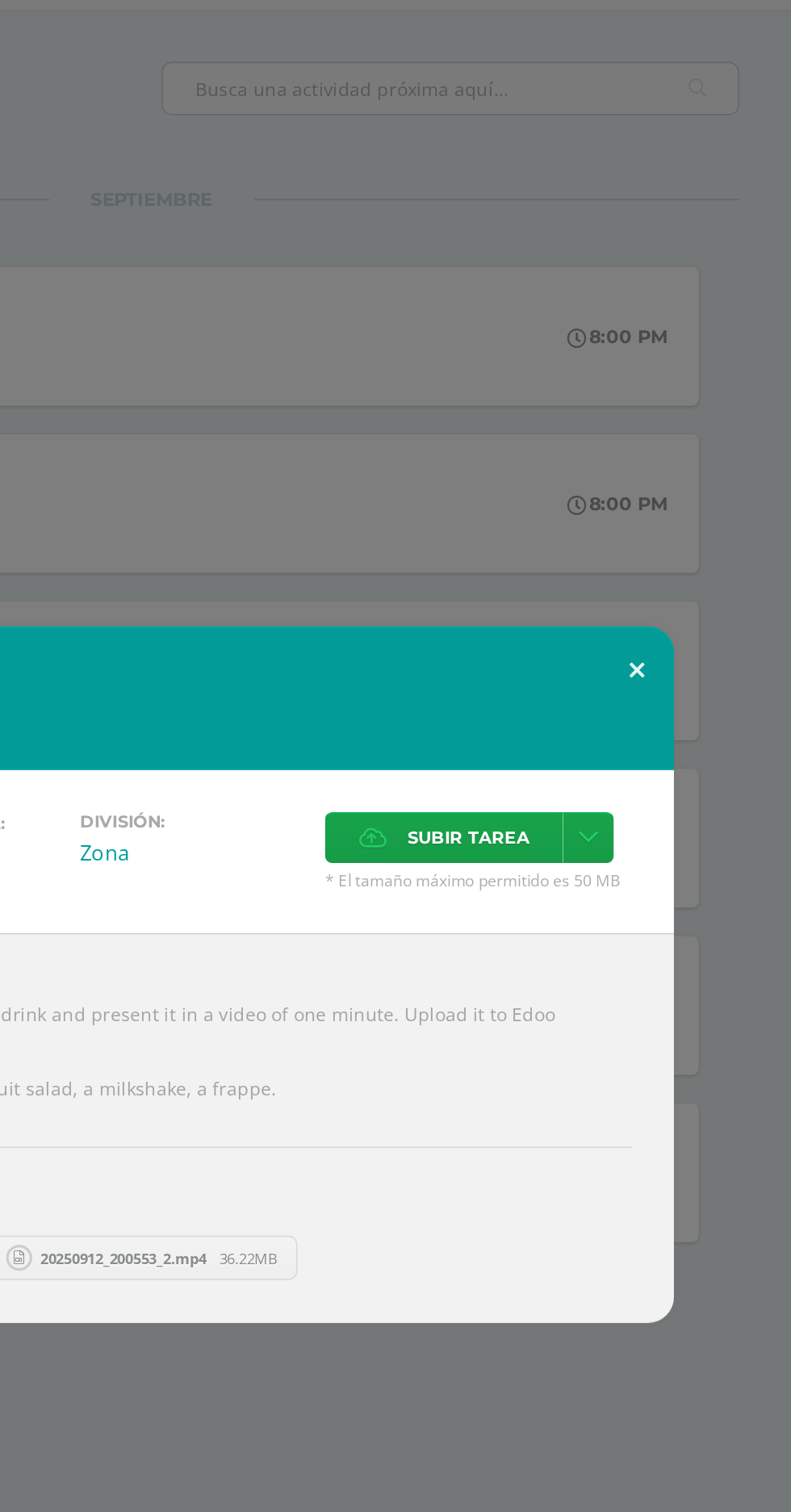
click at [697, 585] on button at bounding box center [695, 568] width 46 height 55
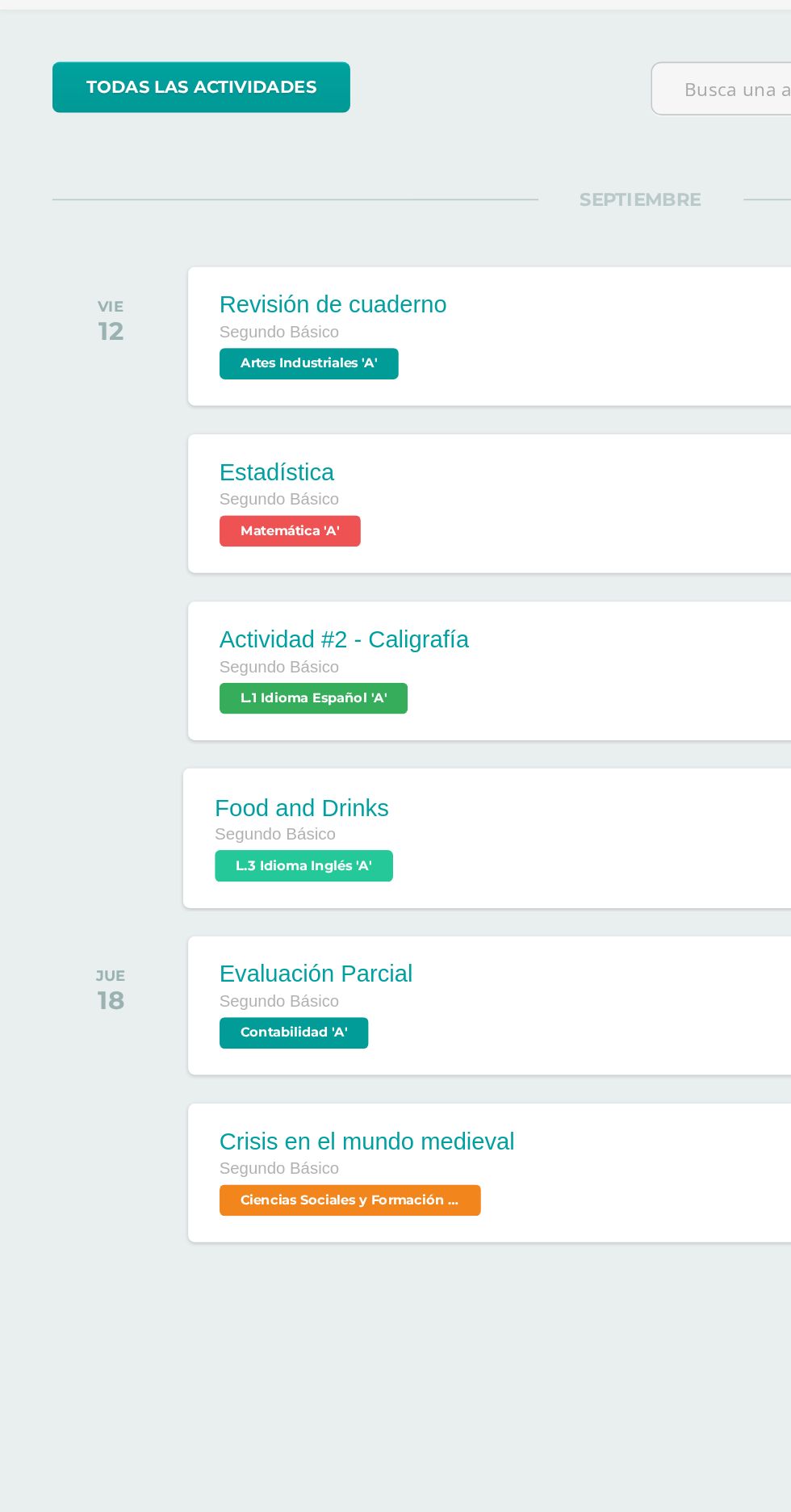
click at [339, 655] on div "Food and Drinks Segundo Básico L.3 Idioma Inglés 'A' 11:59 PM Food and Drinks L…" at bounding box center [424, 672] width 624 height 86
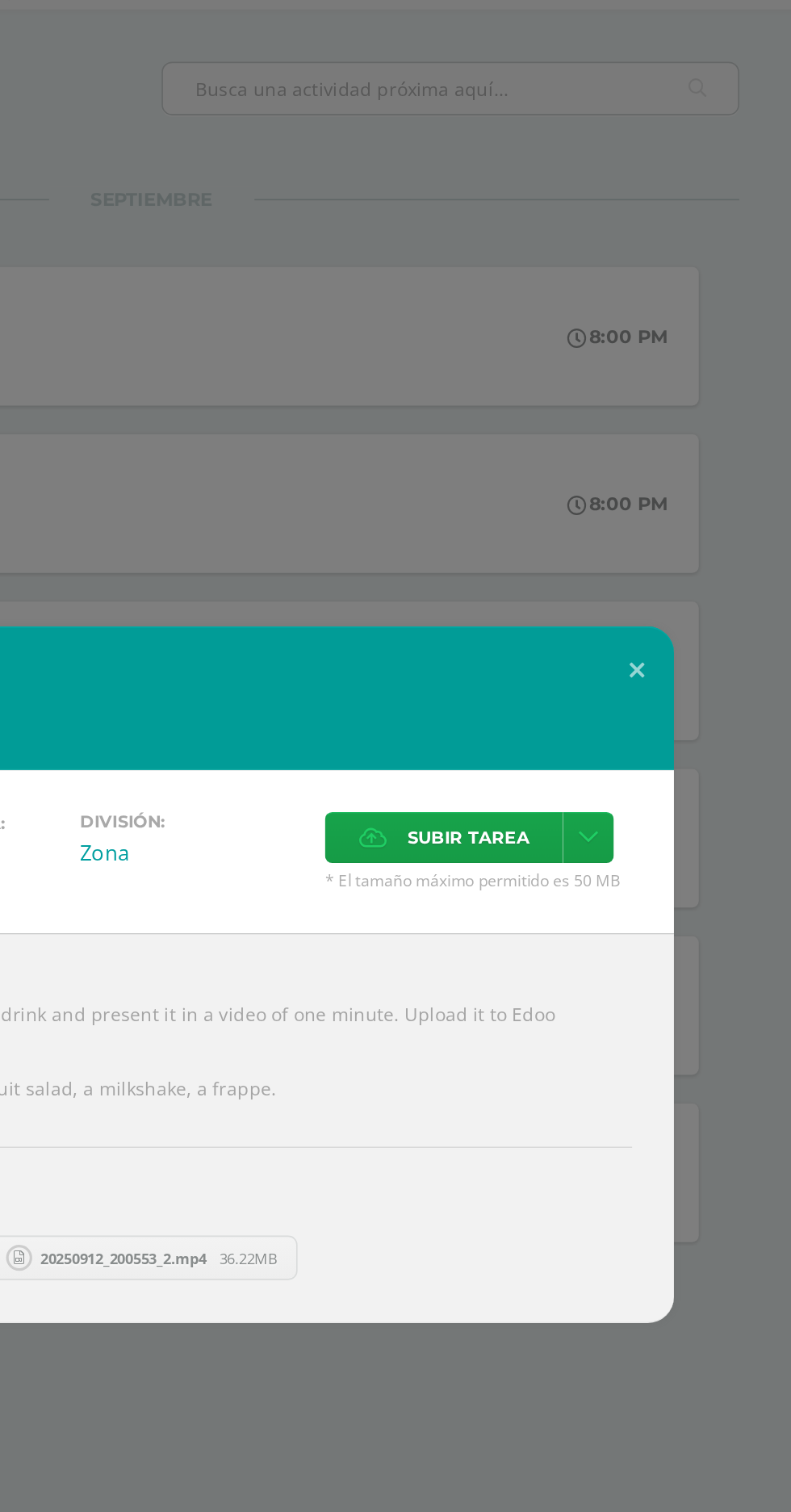
click at [697, 600] on div "Food and Drinks L.3 Idioma Inglés" at bounding box center [395, 585] width 646 height 89
click at [708, 573] on button at bounding box center [695, 568] width 46 height 55
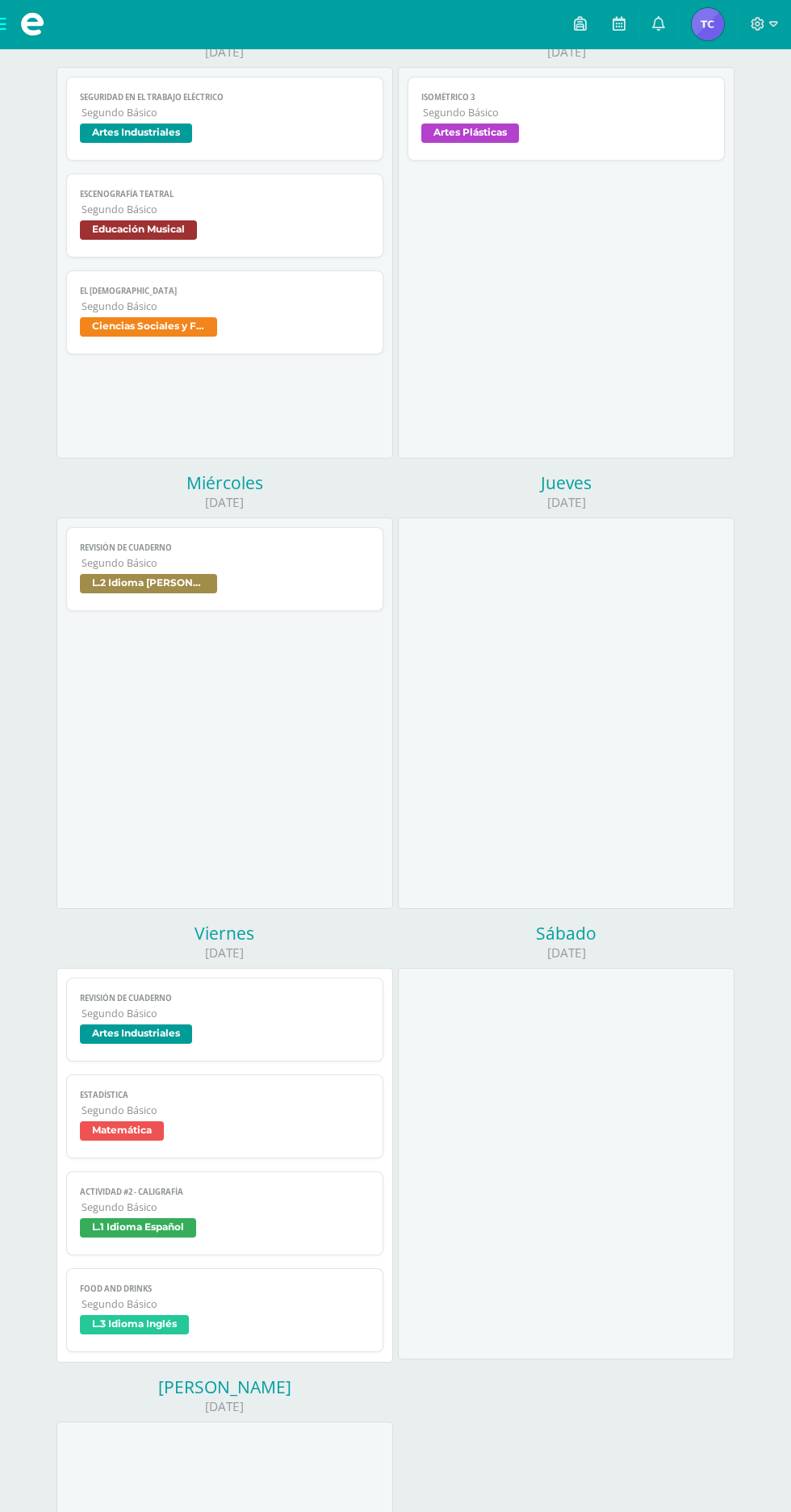
scroll to position [253, 0]
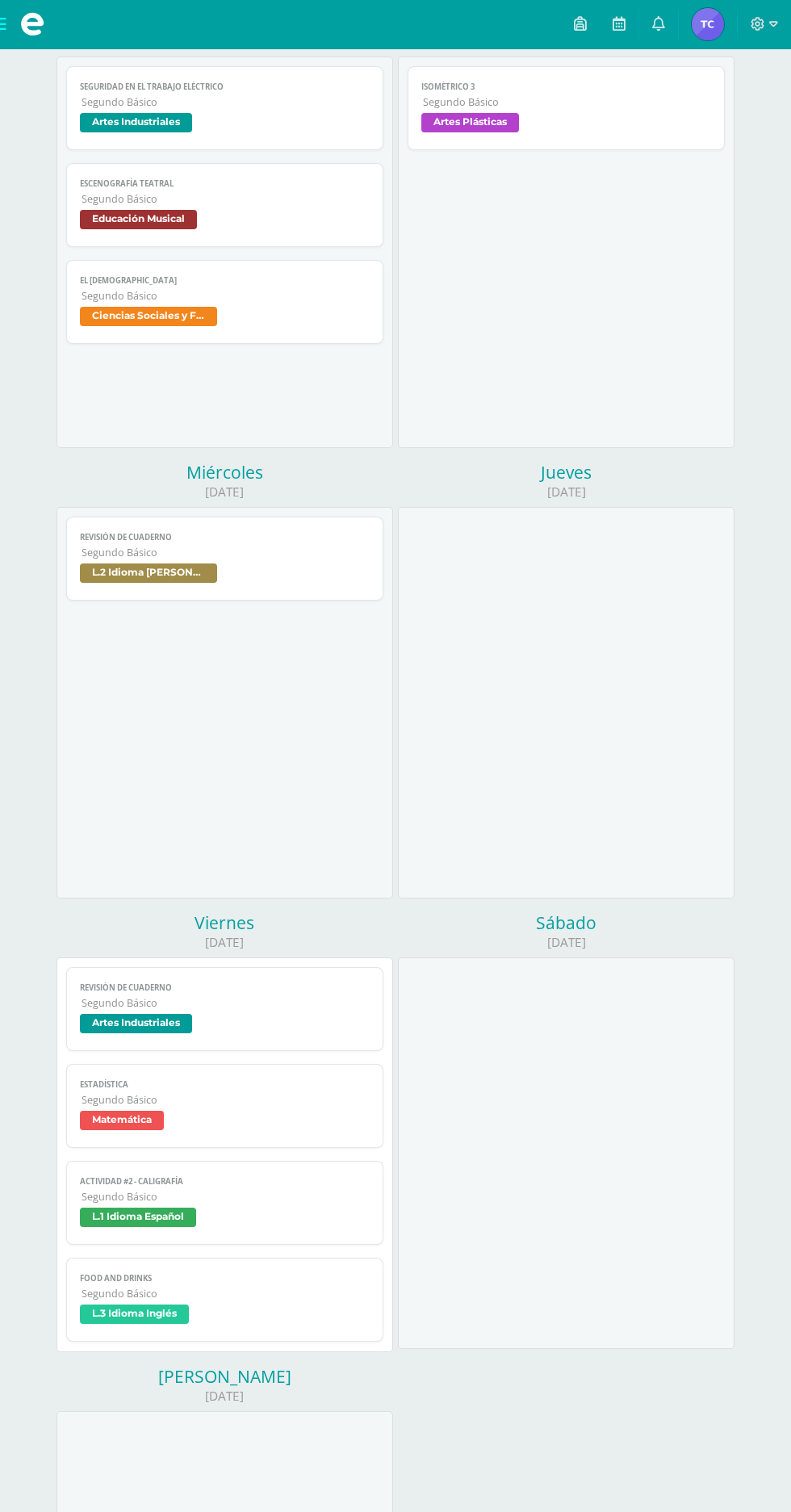
click at [137, 1317] on span "L.3 Idioma Inglés" at bounding box center [134, 1314] width 109 height 20
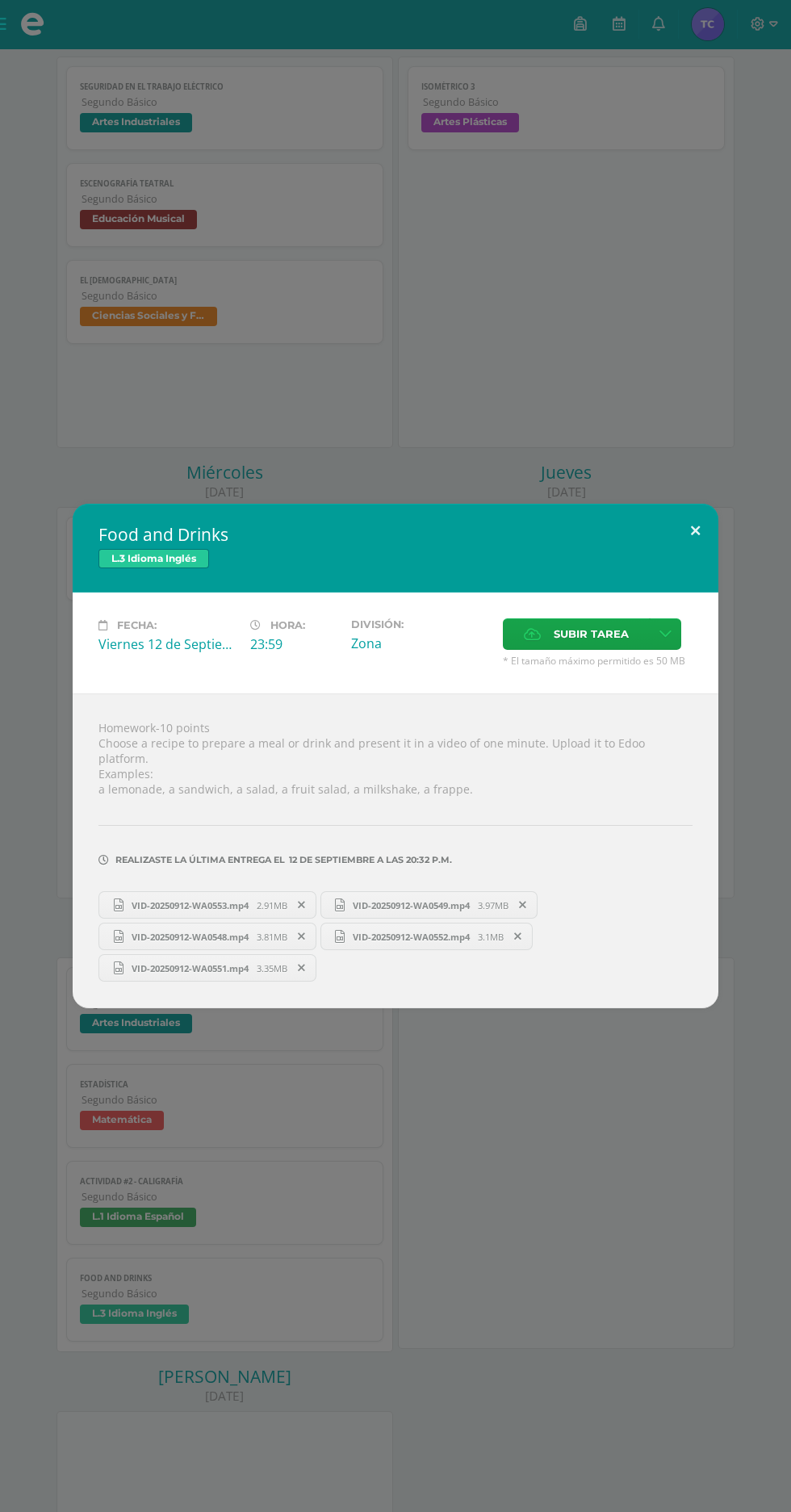
click at [695, 559] on button at bounding box center [695, 531] width 46 height 55
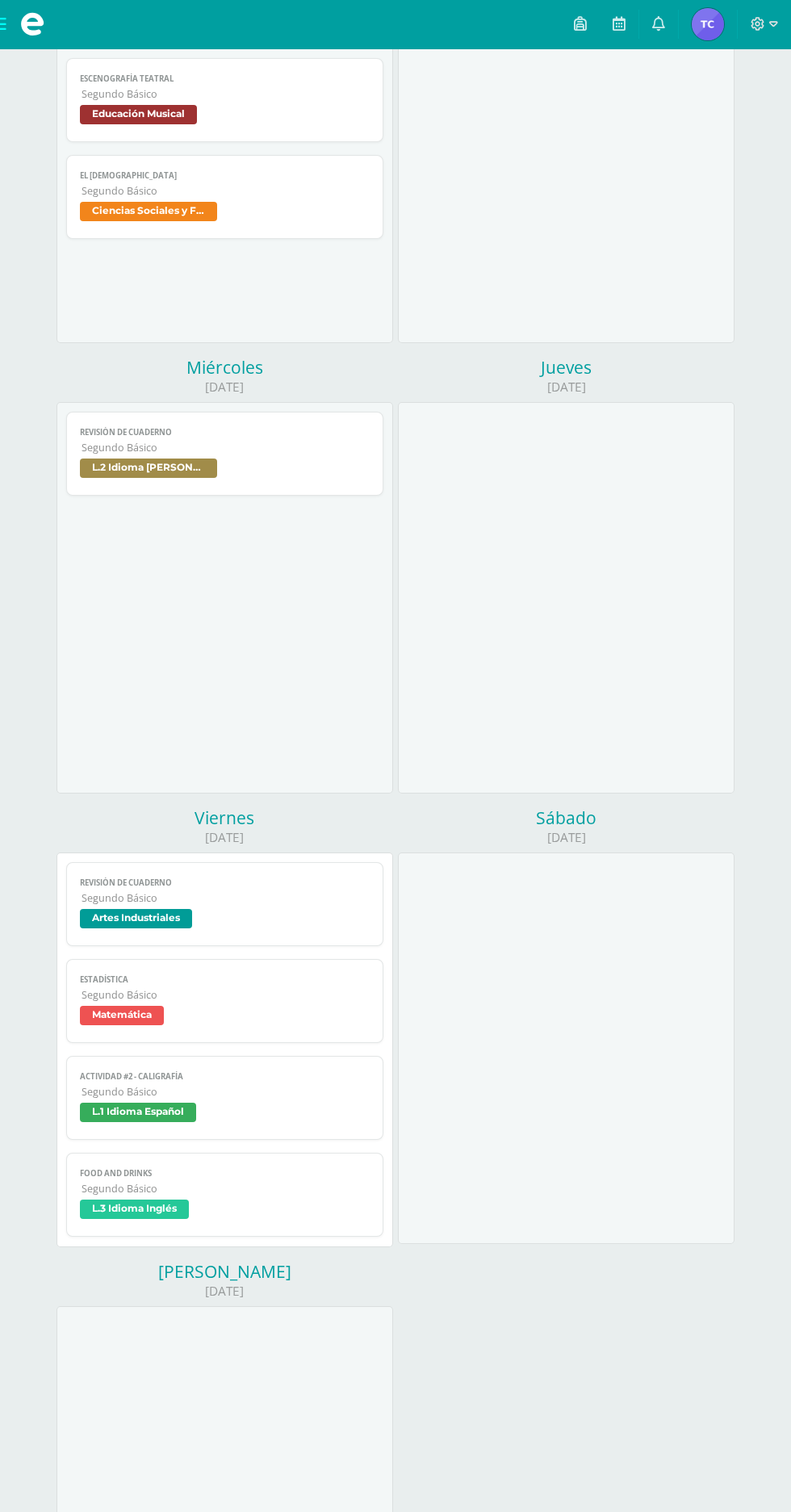
scroll to position [364, 0]
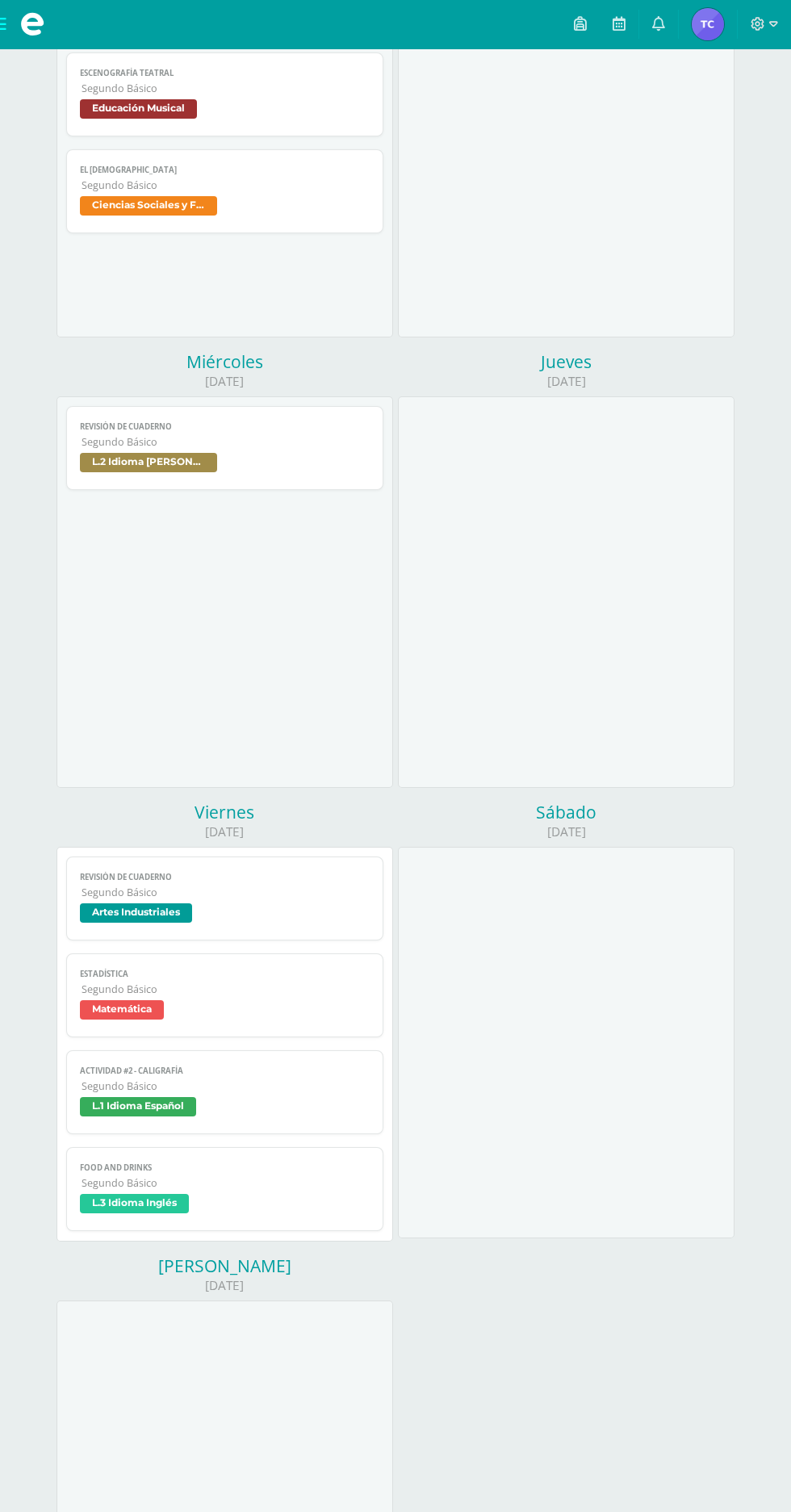
click at [138, 1199] on span "L.3 Idioma Inglés" at bounding box center [134, 1204] width 109 height 20
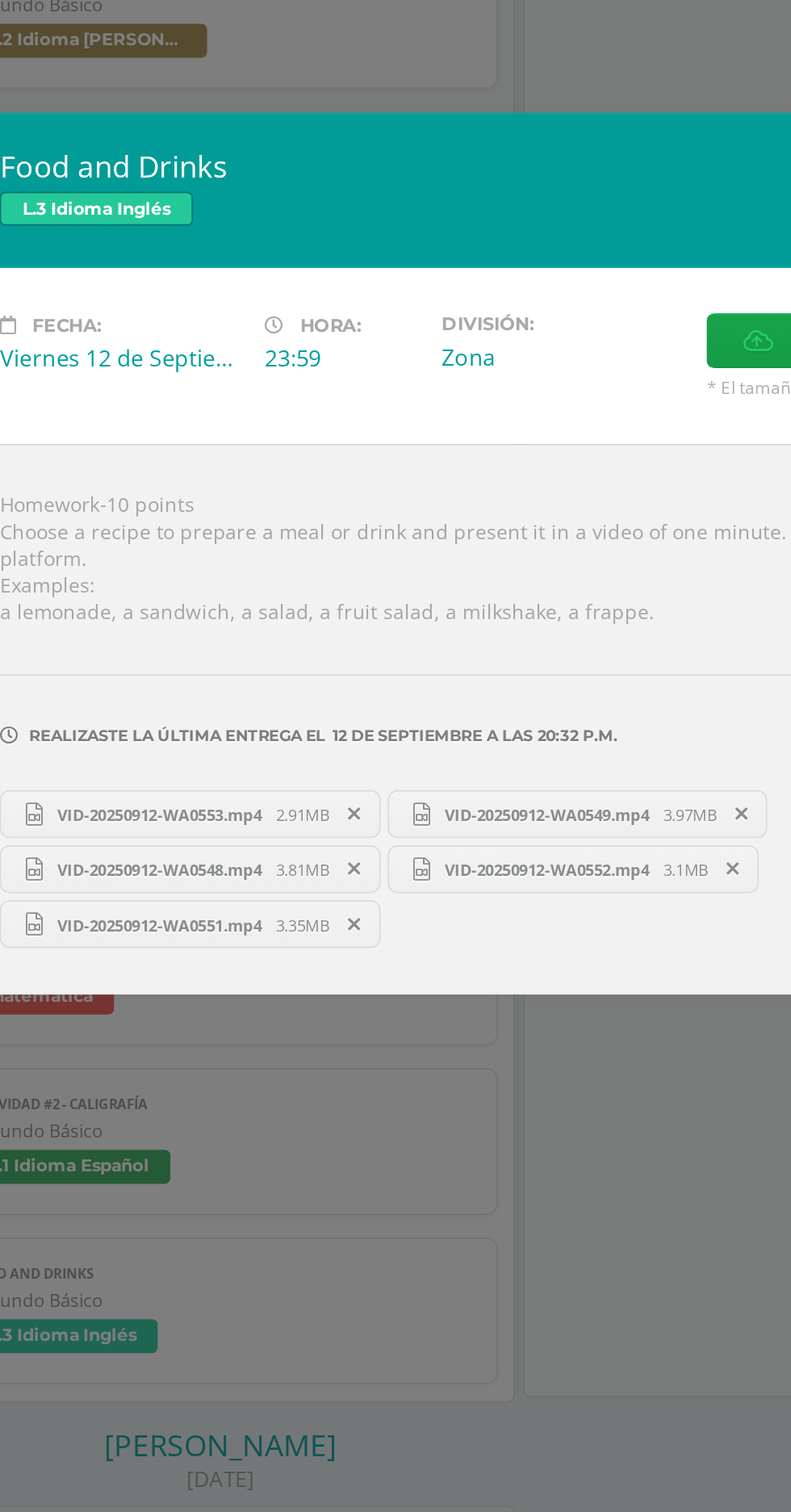
click at [252, 912] on span "VID-20250912-WA0553.mp4" at bounding box center [189, 906] width 133 height 12
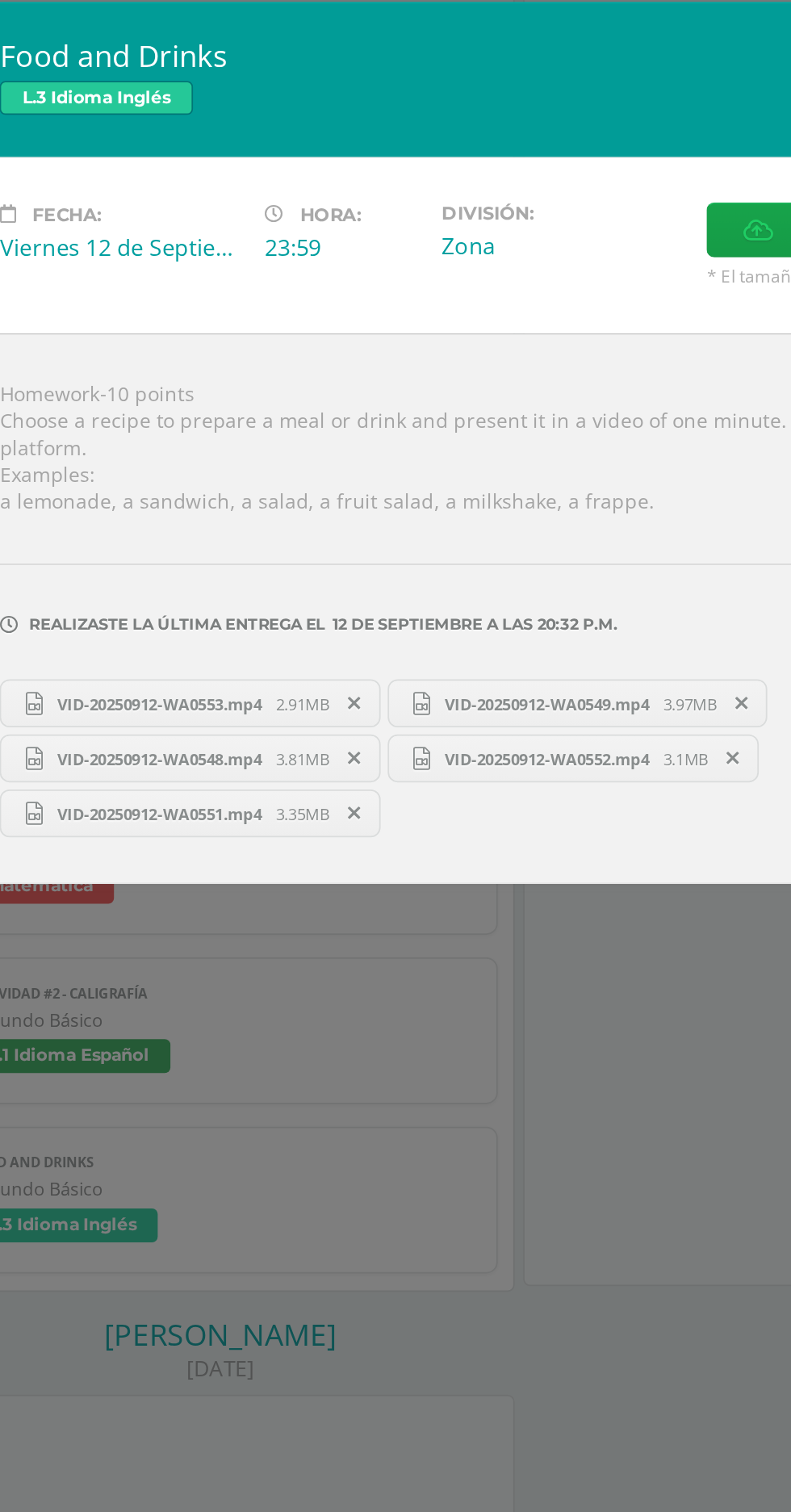
click at [242, 963] on span "VID-20250912-WA0551.mp4" at bounding box center [189, 969] width 133 height 12
